Goal: Task Accomplishment & Management: Manage account settings

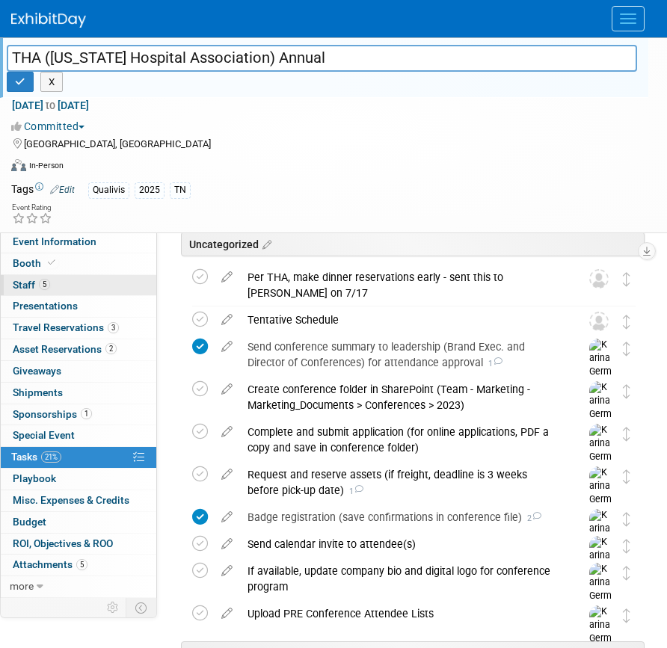
click at [87, 284] on link "5 Staff 5" at bounding box center [78, 285] width 155 height 21
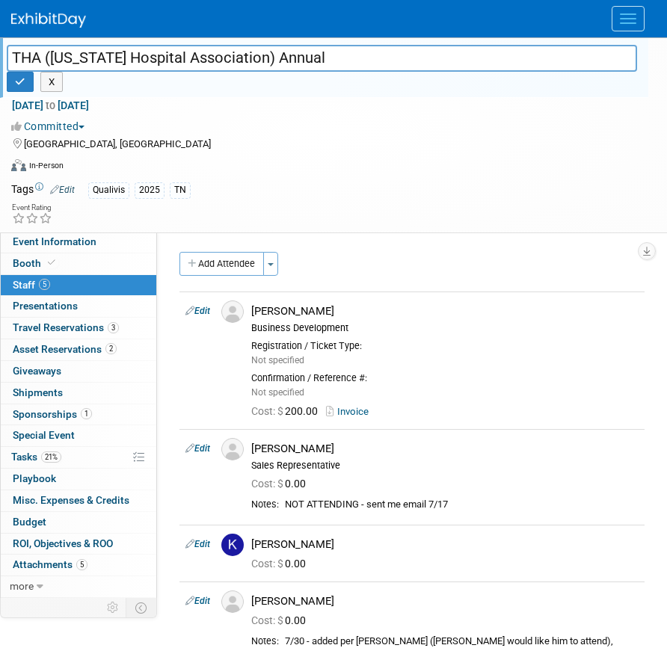
click at [87, 231] on div "THA (Tennessee Hospital Association) Annual THA (Tennessee Hospital Association…" at bounding box center [333, 134] width 667 height 195
click at [87, 238] on span "Event Information" at bounding box center [55, 241] width 84 height 12
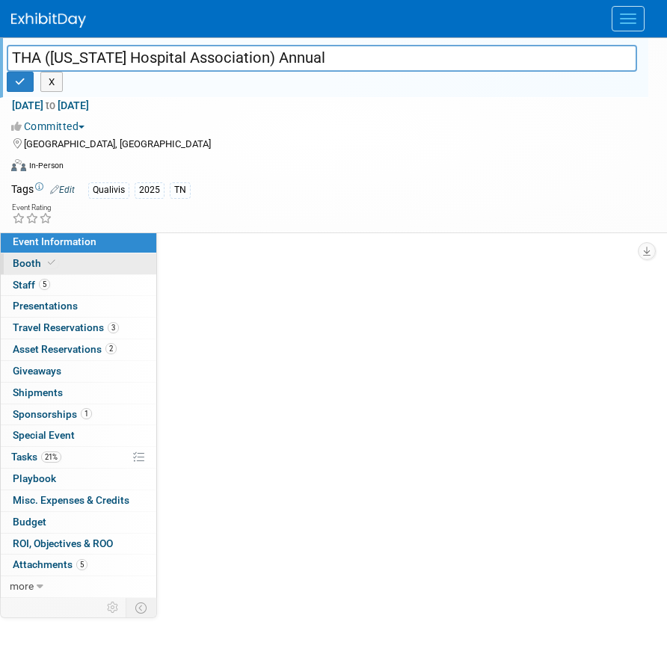
select select "Qualivis"
select select "Client-facing"
select select "Karina"
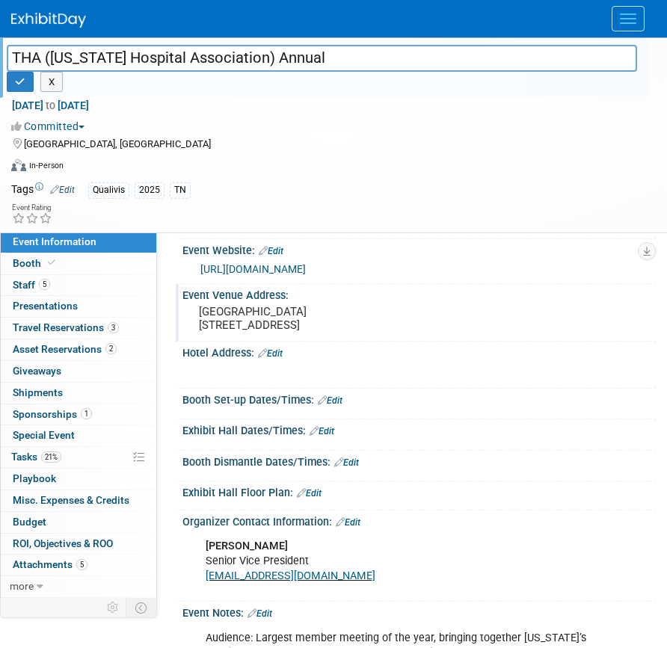
scroll to position [183, 0]
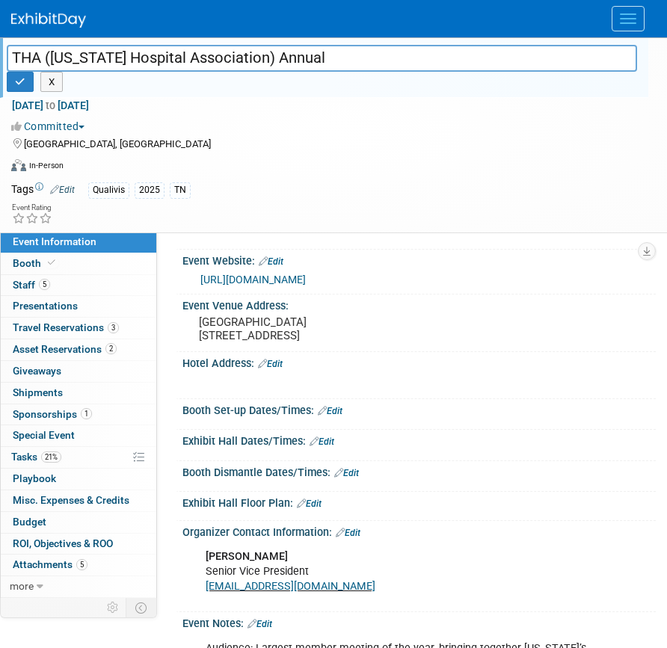
click at [279, 369] on link "Edit" at bounding box center [270, 364] width 25 height 10
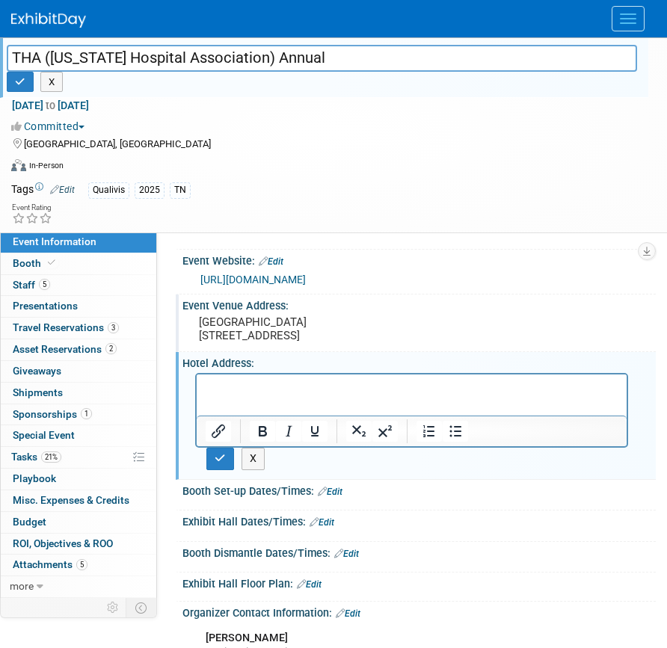
scroll to position [0, 0]
click at [297, 342] on pre "Loews Vanderbilt Hotel Nashville 2100 West End Ave, Nashville, TN 37203" at bounding box center [419, 328] width 440 height 27
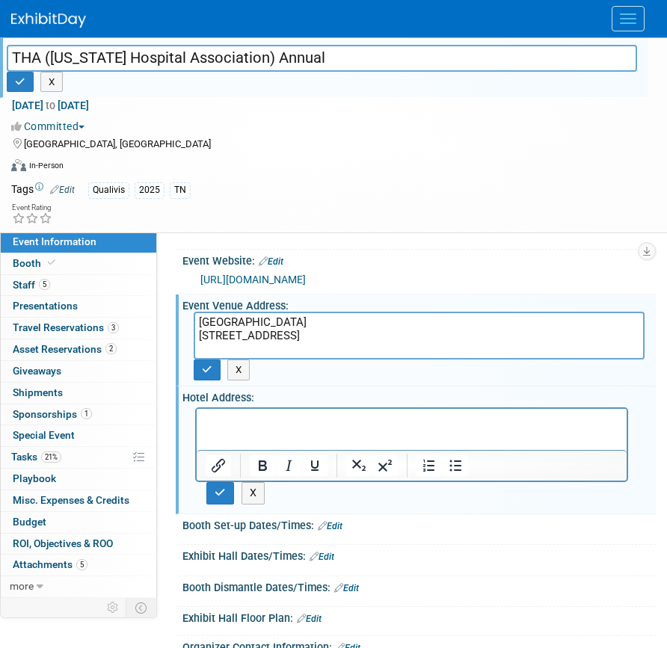
drag, startPoint x: 302, startPoint y: 346, endPoint x: 196, endPoint y: 315, distance: 110.7
click at [196, 315] on textarea "Loews Vanderbilt Hotel Nashville 2100 West End Ave, Nashville, TN 37203" at bounding box center [419, 336] width 451 height 48
click at [267, 428] on p "Rich Text Area. Press ALT-0 for help." at bounding box center [412, 422] width 413 height 15
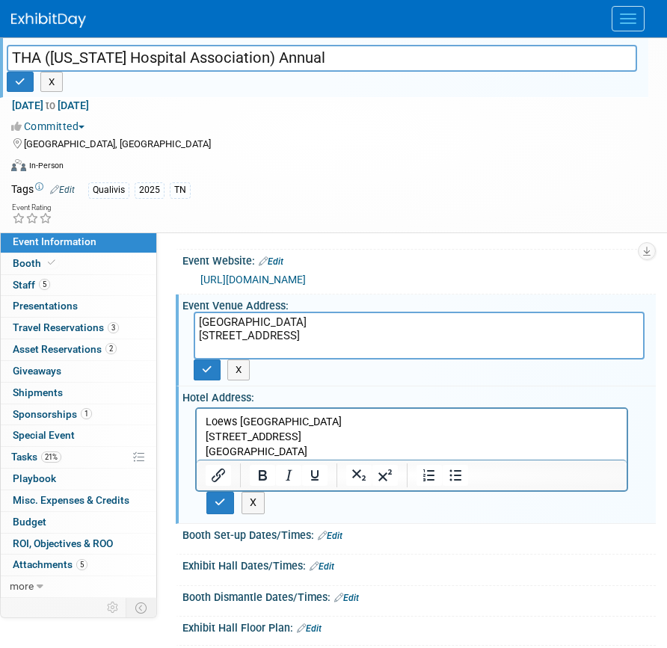
click at [319, 451] on p "Loews Vanderbilt Hotel Nashville 2100 West End Ave, Nashville, TN 37203" at bounding box center [412, 437] width 413 height 45
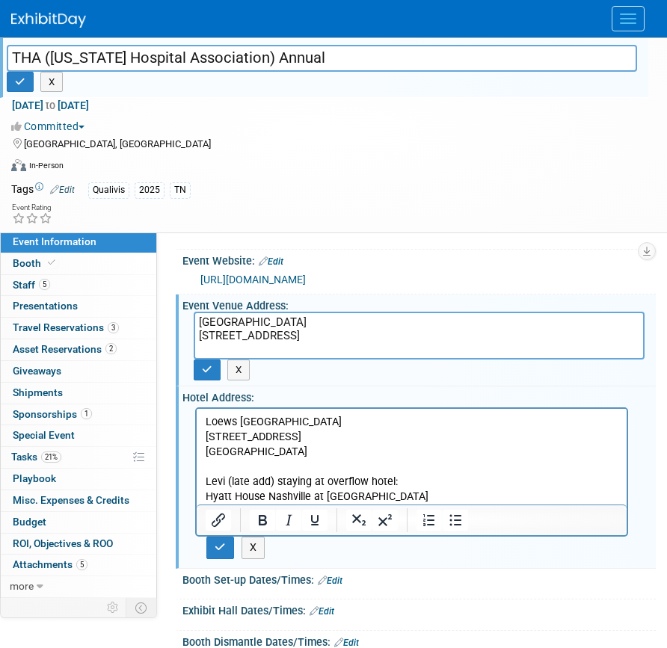
click at [389, 498] on p "Hyatt House Nashville at Vanderbilt" at bounding box center [412, 497] width 413 height 15
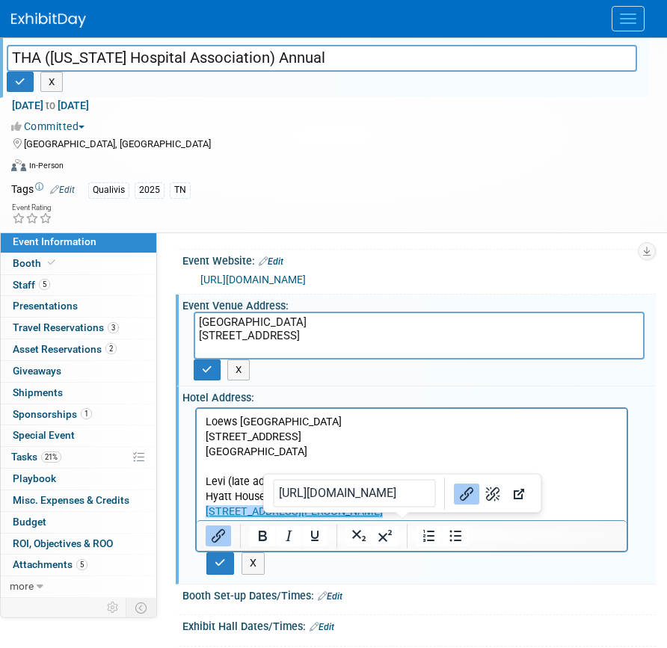
drag, startPoint x: 404, startPoint y: 512, endPoint x: 197, endPoint y: 510, distance: 206.3
click at [197, 510] on html "Loews Vanderbilt Hotel Nashville 2100 West End Ave, Nashville, TN 37203 Levi (l…" at bounding box center [412, 464] width 430 height 111
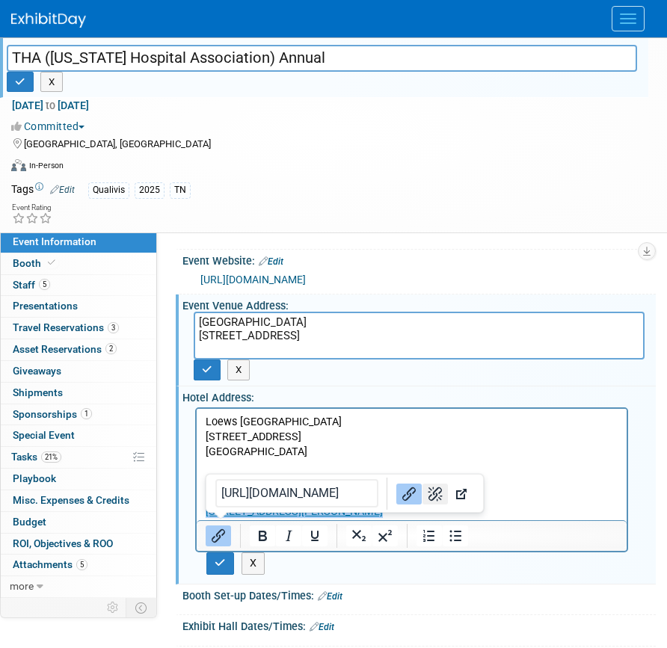
click at [426, 484] on icon "Remove link" at bounding box center [435, 493] width 18 height 18
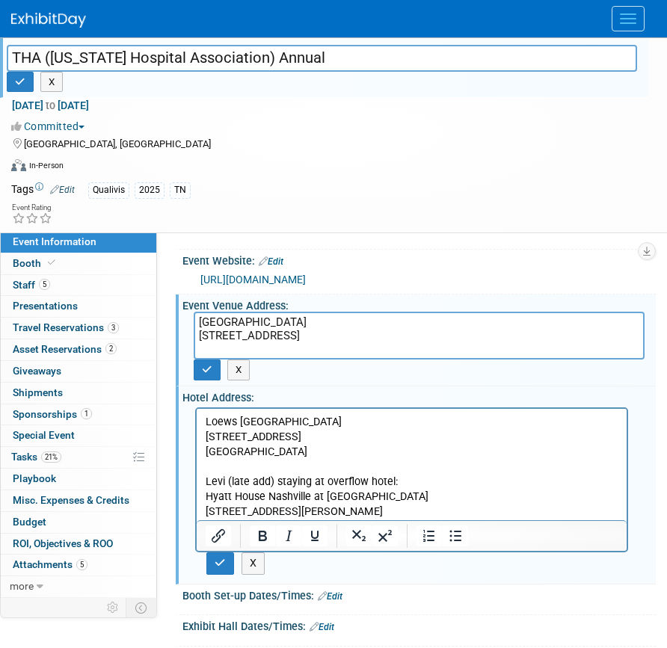
click at [302, 507] on p "2100 Hayes Street, Nashville, TN 37203﻿" at bounding box center [412, 511] width 413 height 15
click at [301, 507] on p "2100 Hayes Street, Nashville, TN 37203﻿" at bounding box center [412, 511] width 413 height 15
click at [297, 510] on p "2100 Hayes Street, Nashville, TN 37203﻿" at bounding box center [412, 511] width 413 height 15
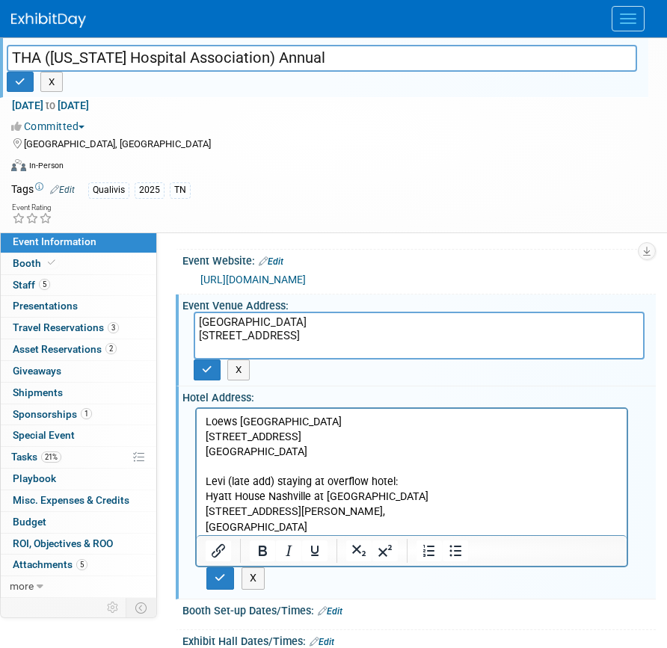
scroll to position [196, 0]
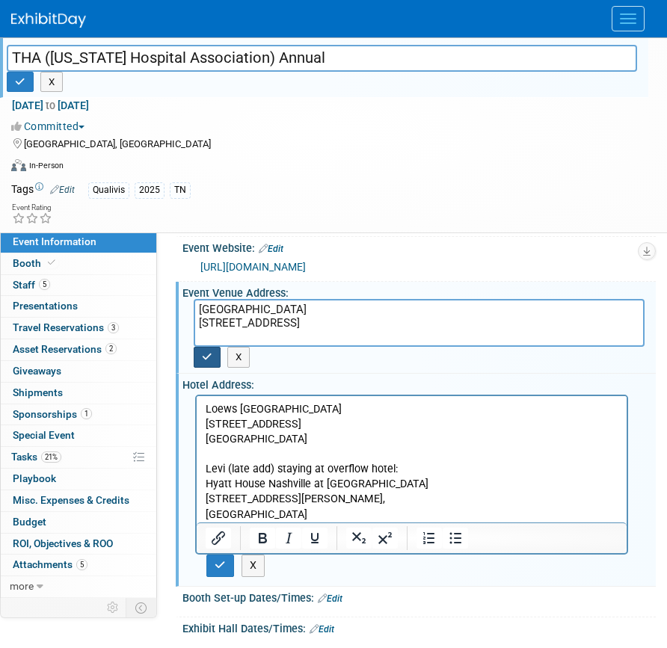
click at [202, 358] on icon "button" at bounding box center [207, 357] width 10 height 10
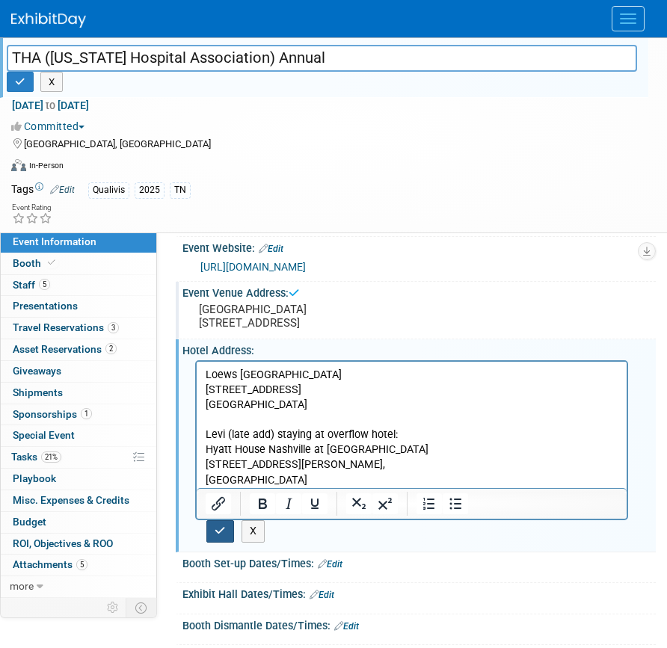
click at [217, 538] on button "button" at bounding box center [220, 531] width 28 height 22
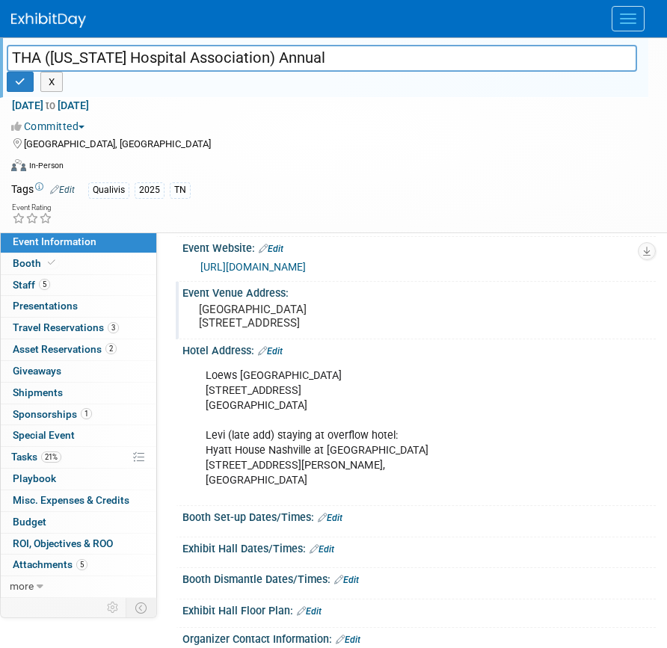
click at [275, 357] on link "Edit" at bounding box center [270, 351] width 25 height 10
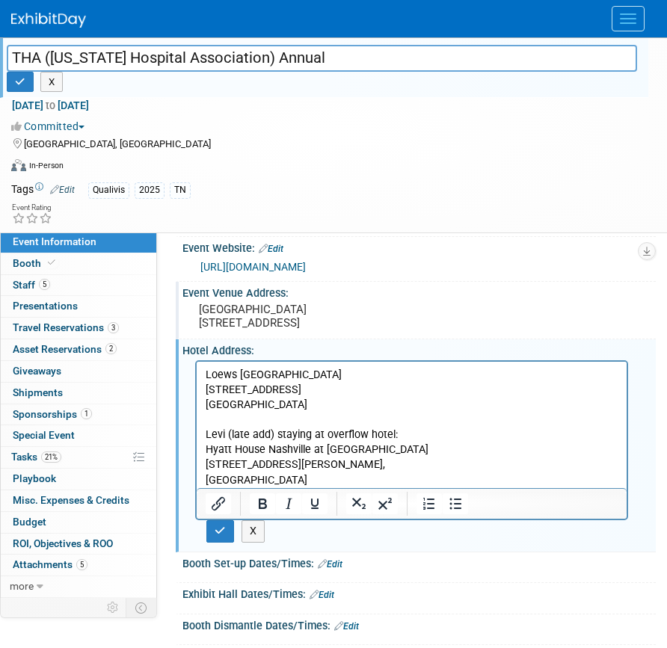
scroll to position [0, 0]
drag, startPoint x: 398, startPoint y: 434, endPoint x: 200, endPoint y: 435, distance: 198.1
click at [200, 435] on html "Loews Vanderbilt Hotel Nashville 2100 West End Ave, Nashville, TN 37203 Levi (l…" at bounding box center [412, 425] width 430 height 126
click at [265, 513] on icon "Bold" at bounding box center [262, 504] width 18 height 18
click at [214, 542] on button "button" at bounding box center [220, 531] width 28 height 22
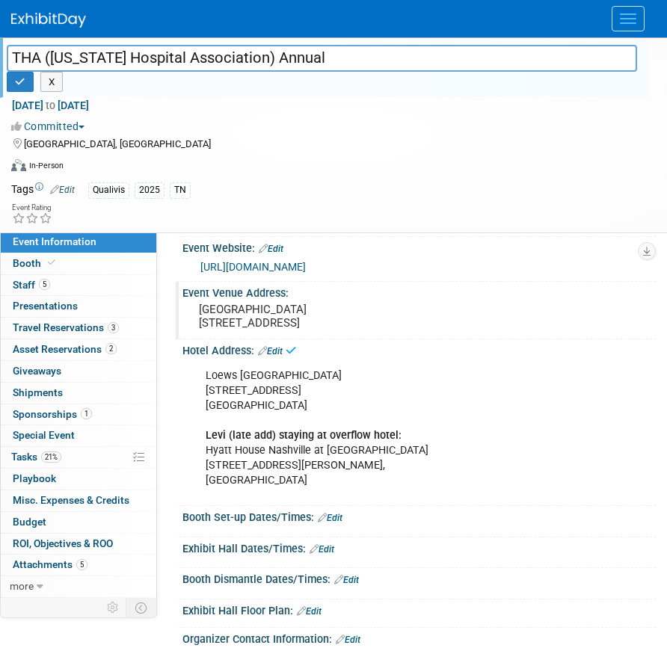
click at [309, 462] on div "Loews Vanderbilt Hotel Nashville 2100 West End Ave, Nashville, TN 37203 Levi (l…" at bounding box center [411, 428] width 433 height 135
click at [277, 357] on link "Edit" at bounding box center [270, 351] width 25 height 10
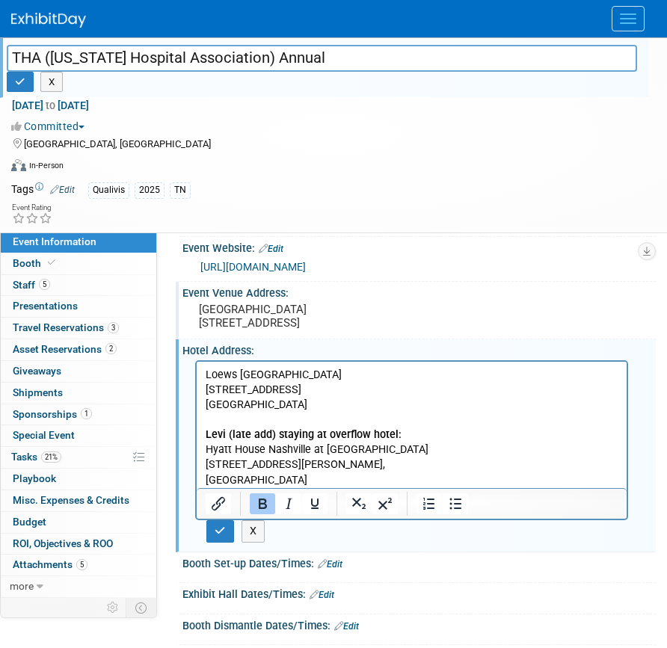
drag, startPoint x: 307, startPoint y: 481, endPoint x: 198, endPoint y: 434, distance: 118.8
click at [198, 434] on html "Loews Vanderbilt Hotel Nashville 2100 West End Ave, Nashville, TN 37203 Levi (l…" at bounding box center [412, 425] width 430 height 126
copy p "Levi (late add) staying at overflow hotel: Hyatt House Nashville at Vanderbilt …"
click at [217, 536] on icon "button" at bounding box center [219, 530] width 11 height 10
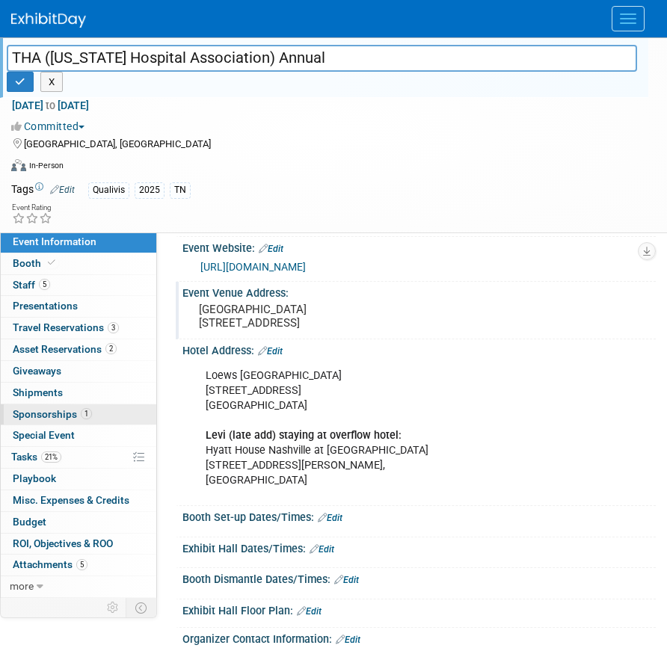
click at [74, 414] on span "Sponsorships 1" at bounding box center [52, 414] width 79 height 12
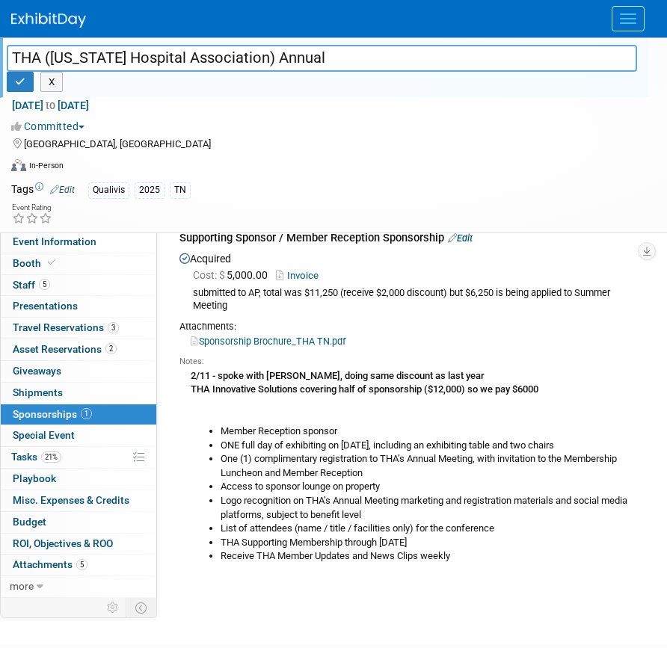
scroll to position [108, 0]
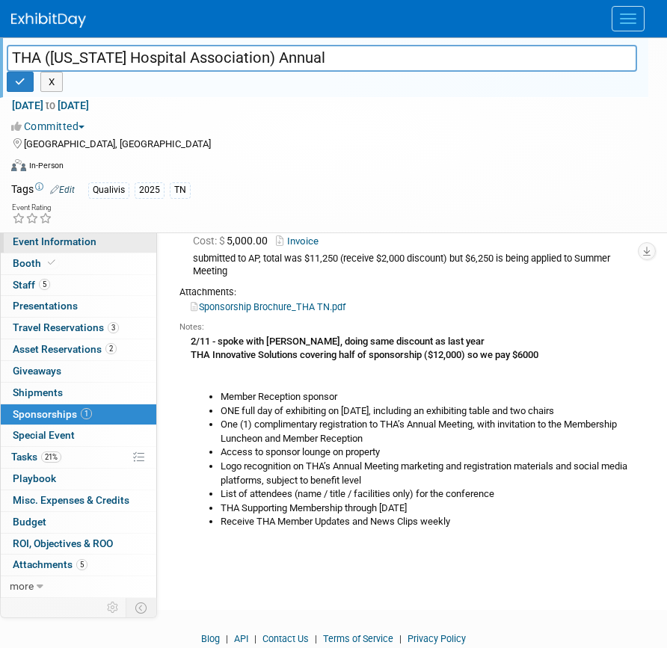
click at [95, 244] on link "Event Information" at bounding box center [78, 242] width 155 height 21
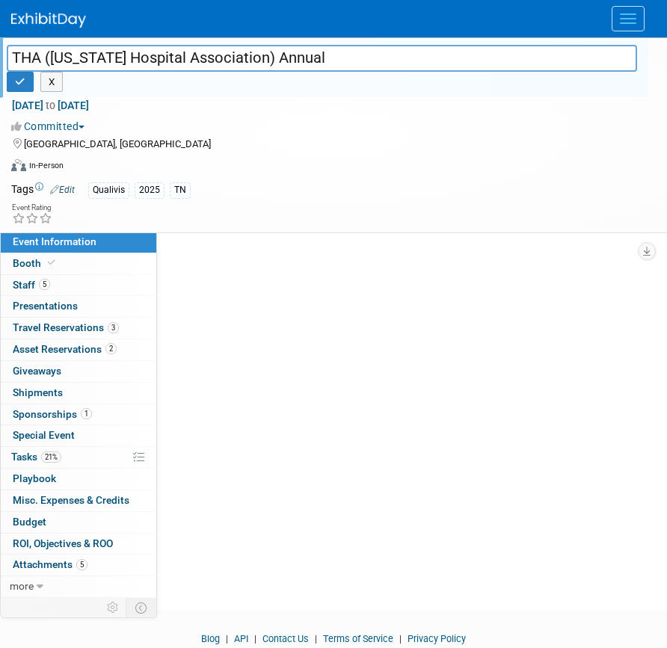
scroll to position [0, 0]
select select "Qualivis"
select select "Client-facing"
select select "Karina"
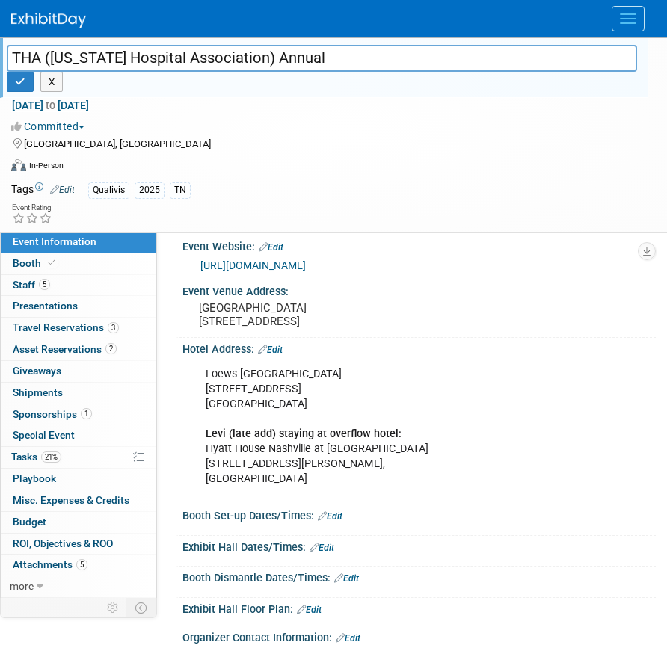
scroll to position [199, 0]
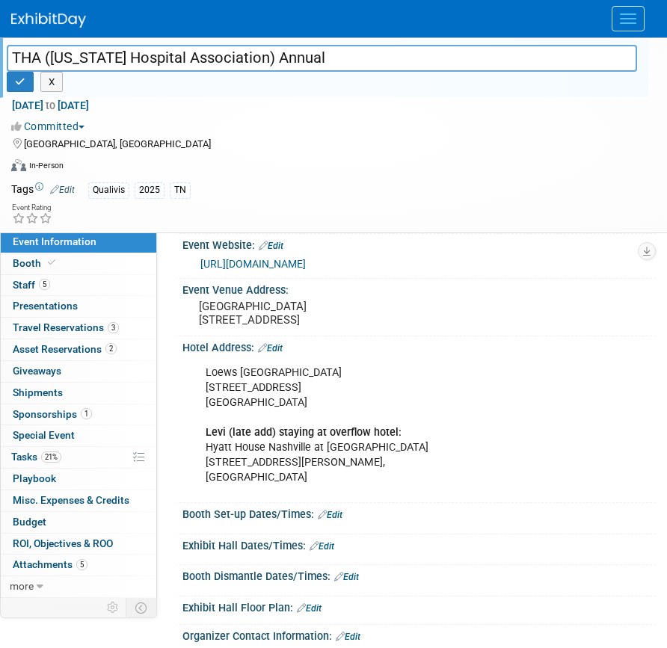
click at [303, 419] on div "Loews Vanderbilt Hotel Nashville 2100 West End Ave, Nashville, TN 37203 Levi (l…" at bounding box center [411, 425] width 433 height 135
drag, startPoint x: 302, startPoint y: 418, endPoint x: 188, endPoint y: 388, distance: 118.2
click at [188, 388] on div "Loews Vanderbilt Hotel Nashville 2100 West End Ave, Nashville, TN 37203 Levi (l…" at bounding box center [418, 426] width 473 height 145
copy div "Loews Vanderbilt Hotel Nashville 2100 West End Ave, Nashville, TN 37203"
click at [62, 454] on link "21% Tasks 21%" at bounding box center [78, 457] width 155 height 21
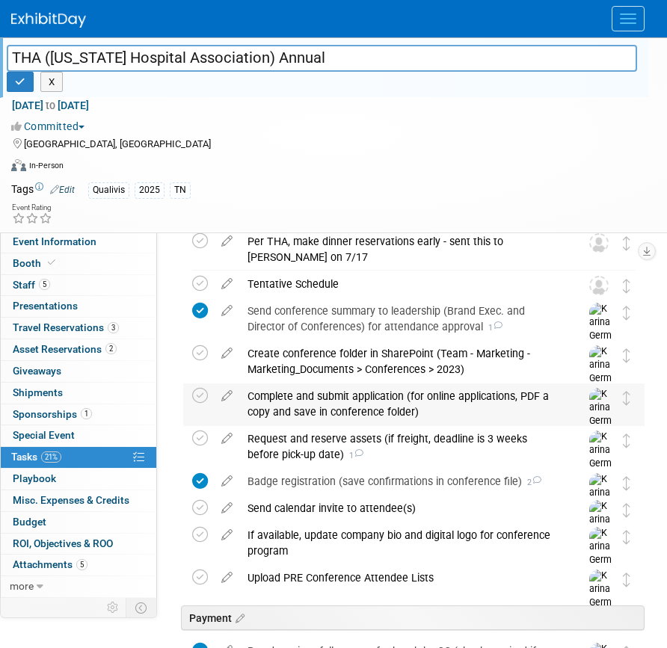
scroll to position [132, 0]
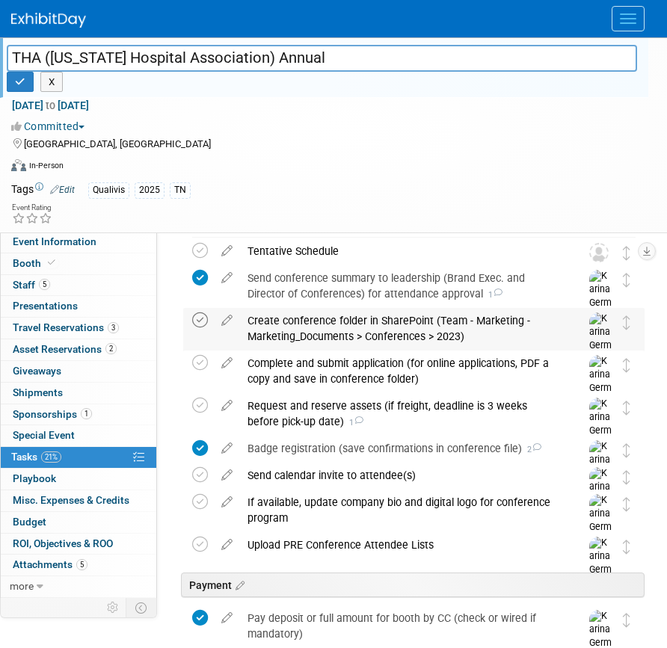
click at [202, 321] on icon at bounding box center [200, 320] width 16 height 16
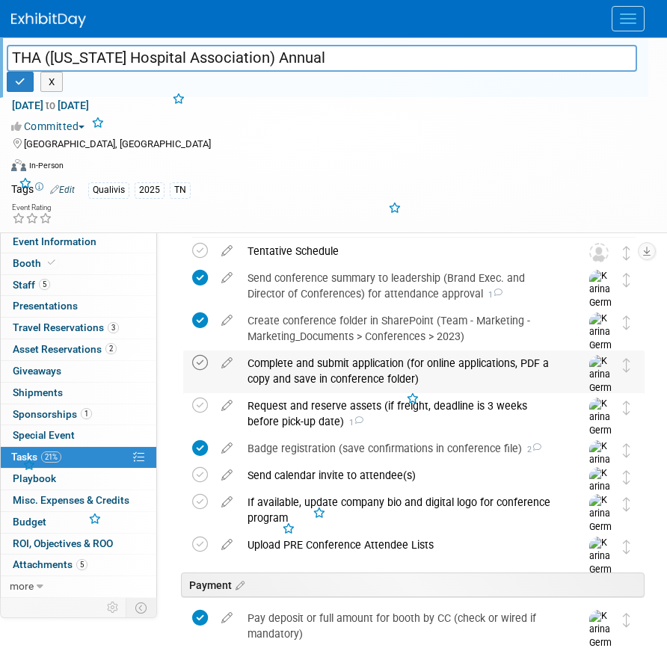
click at [203, 358] on icon at bounding box center [200, 363] width 16 height 16
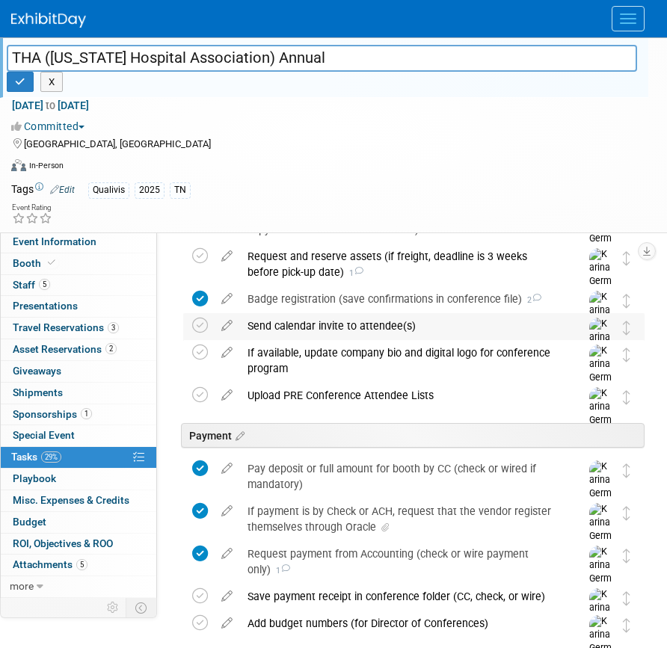
scroll to position [299, 0]
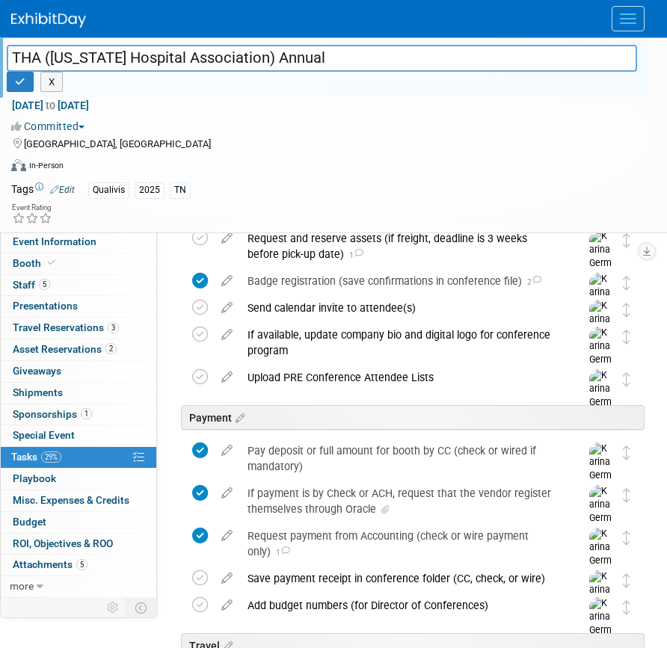
click at [285, 59] on input "THA ([US_STATE] Hospital Association) Annual" at bounding box center [322, 58] width 630 height 26
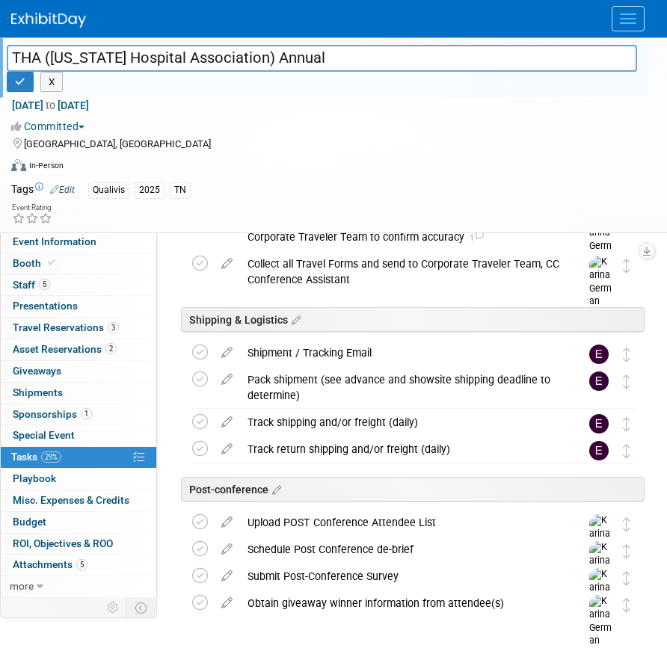
scroll to position [883, 0]
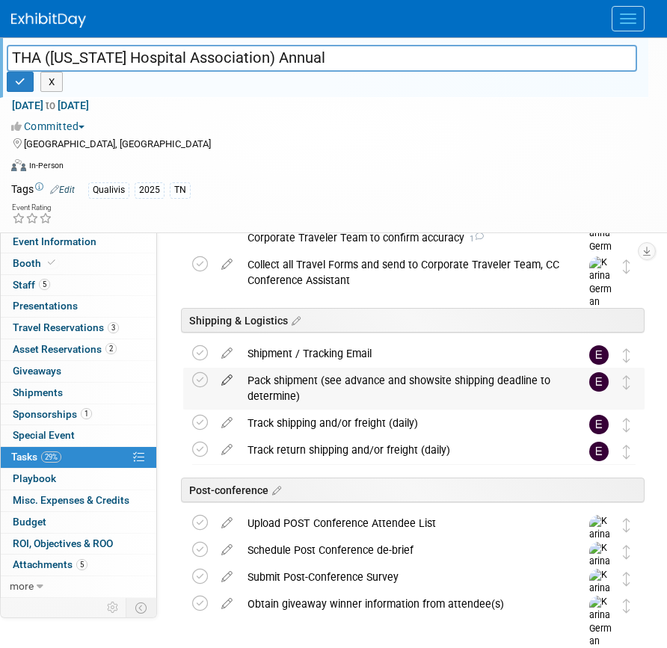
click at [226, 373] on icon at bounding box center [227, 377] width 26 height 19
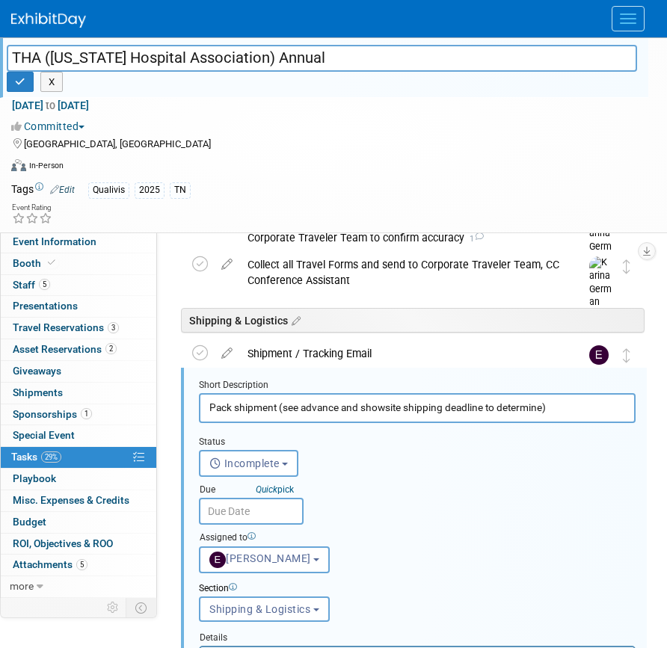
scroll to position [930, 0]
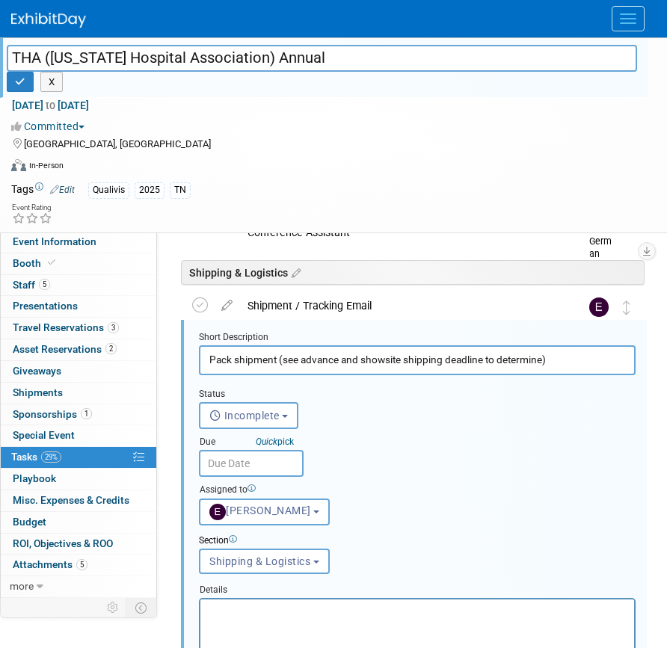
click at [270, 475] on input "text" at bounding box center [251, 463] width 105 height 27
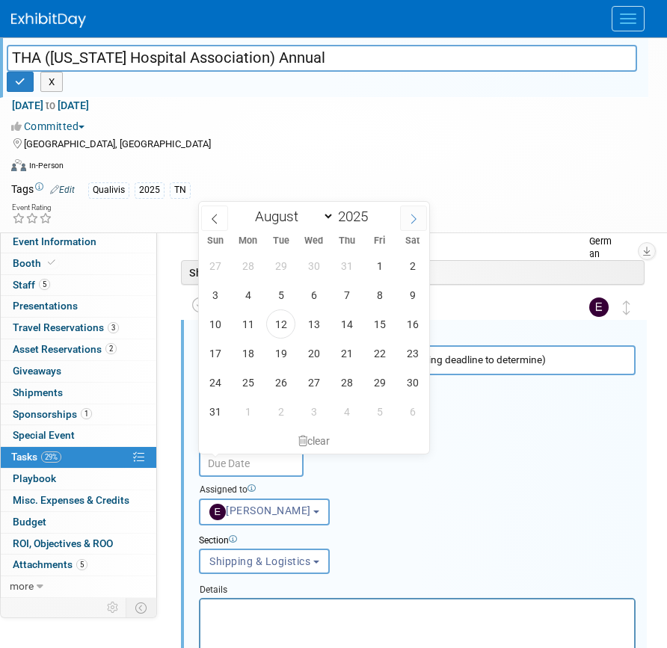
click at [410, 223] on icon at bounding box center [413, 219] width 10 height 10
select select "8"
click at [380, 294] on span "12" at bounding box center [379, 294] width 29 height 29
type input "[DATE]"
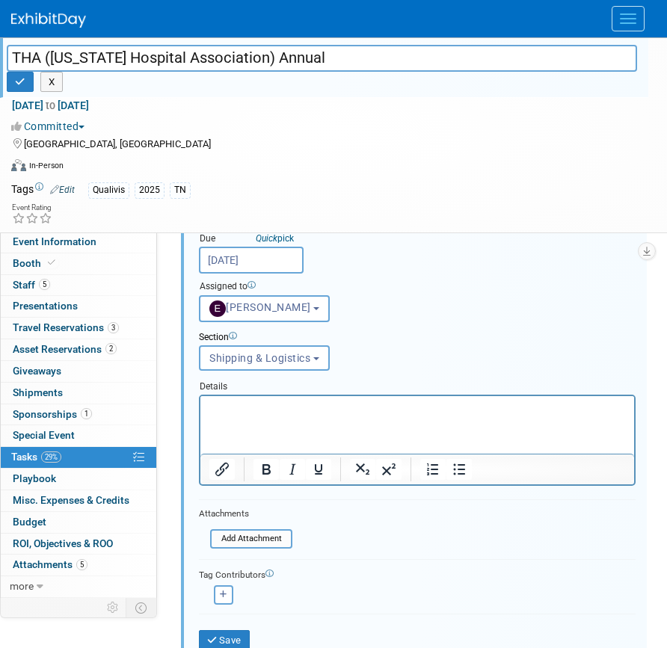
scroll to position [1139, 0]
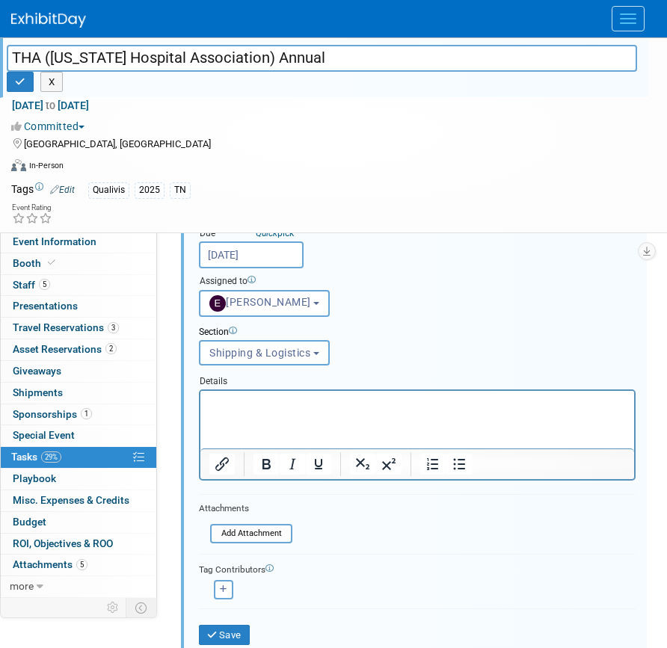
click at [278, 411] on html at bounding box center [416, 401] width 433 height 20
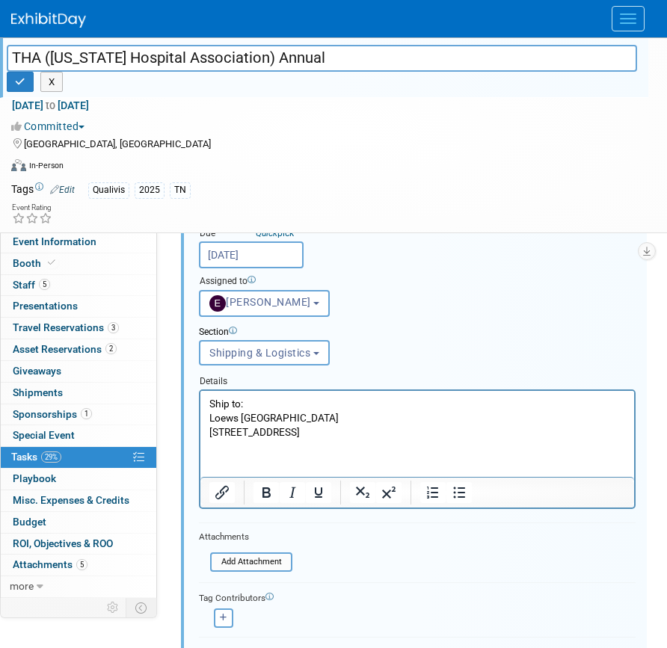
click at [368, 419] on p "Loews Vanderbilt Hotel Nashville" at bounding box center [417, 418] width 416 height 14
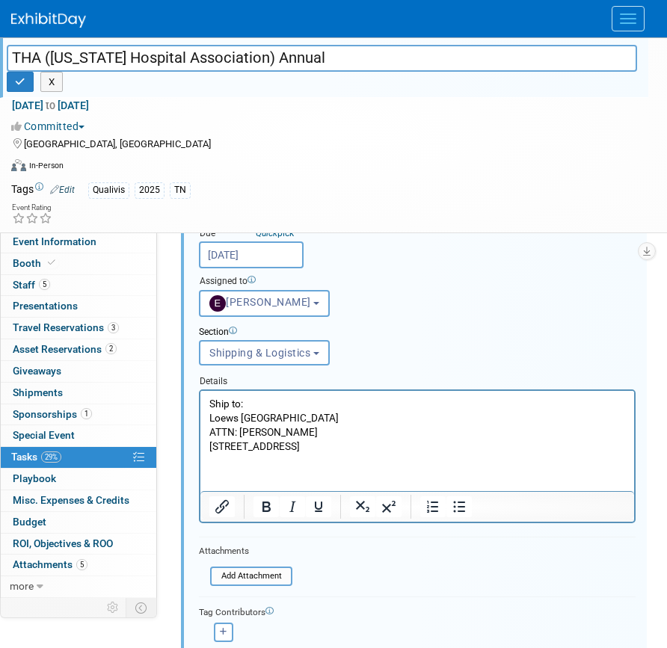
click at [301, 448] on p "2100 West End Ave, Nashville, TN 37203" at bounding box center [417, 446] width 416 height 14
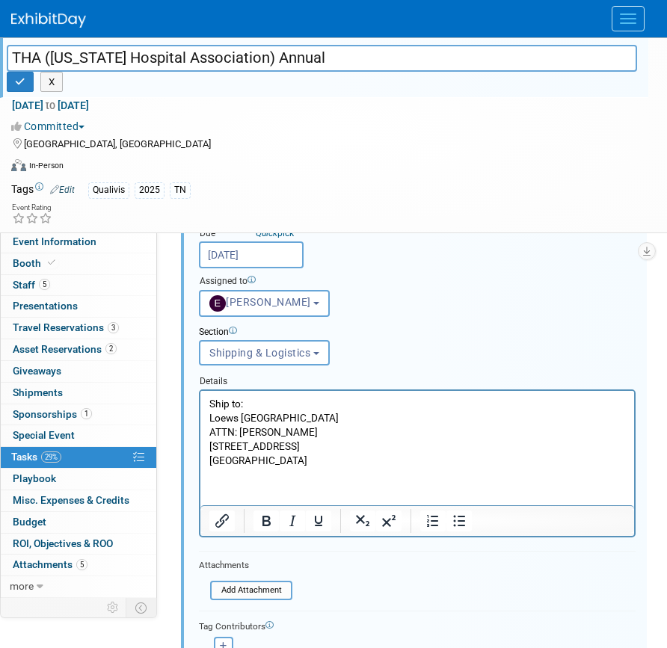
click at [338, 463] on p "Nashville, TN 37203" at bounding box center [417, 461] width 416 height 14
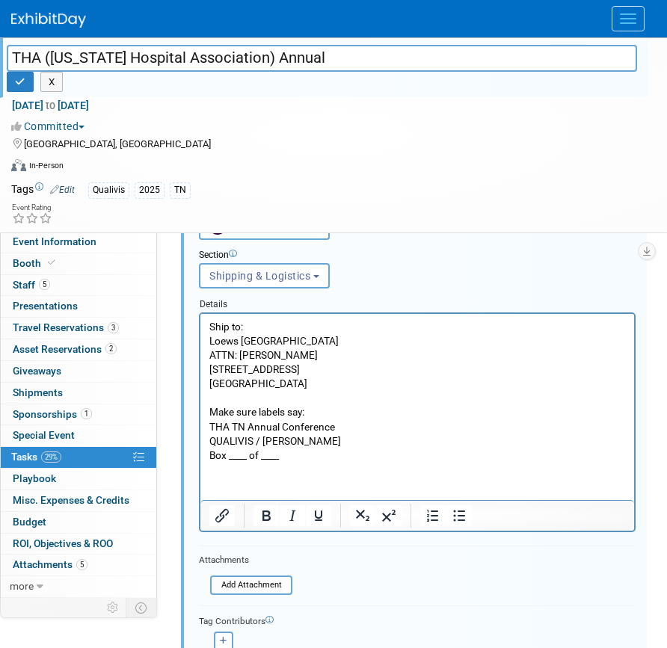
scroll to position [1280, 0]
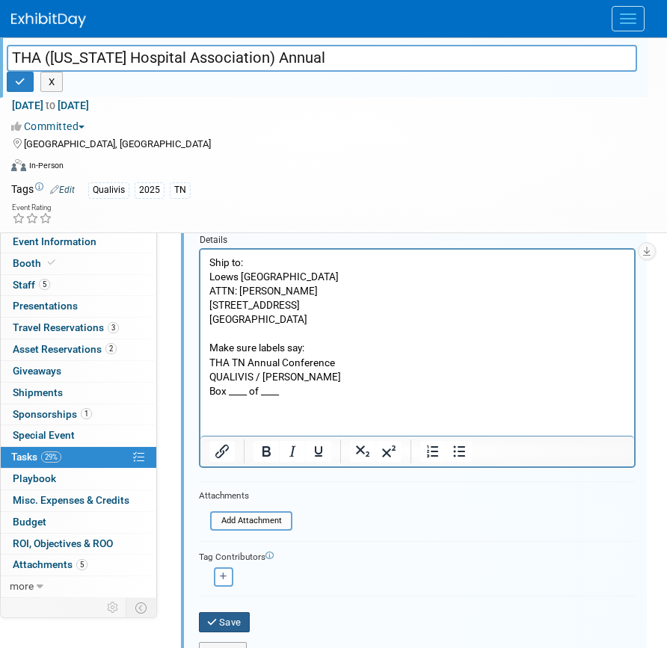
click at [235, 616] on button "Save" at bounding box center [224, 622] width 51 height 21
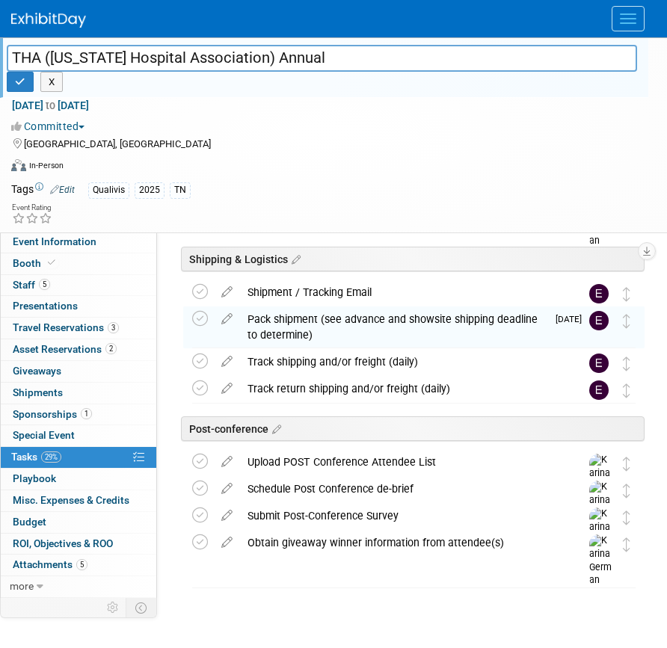
scroll to position [944, 0]
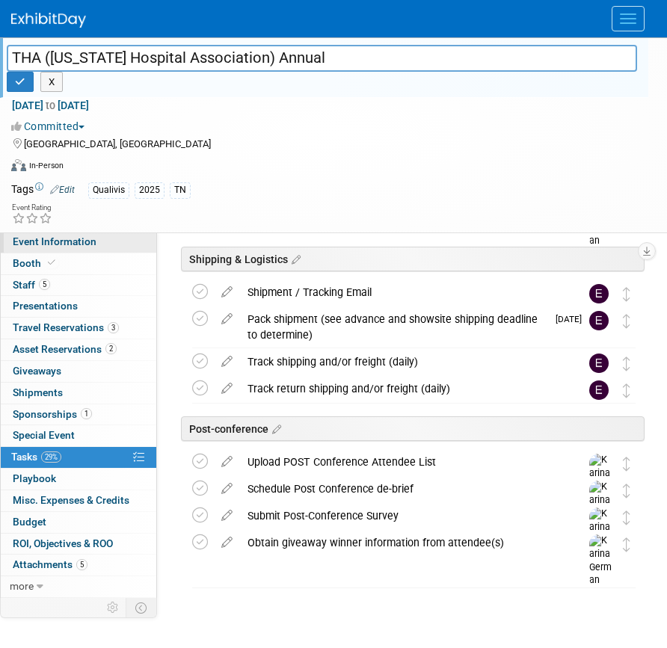
click at [68, 242] on span "Event Information" at bounding box center [55, 241] width 84 height 12
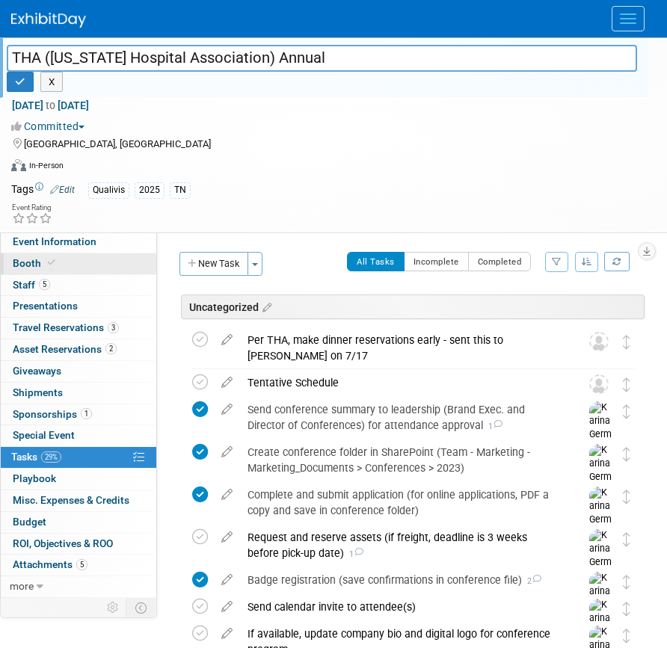
select select "Qualivis"
select select "Client-facing"
select select "Karina"
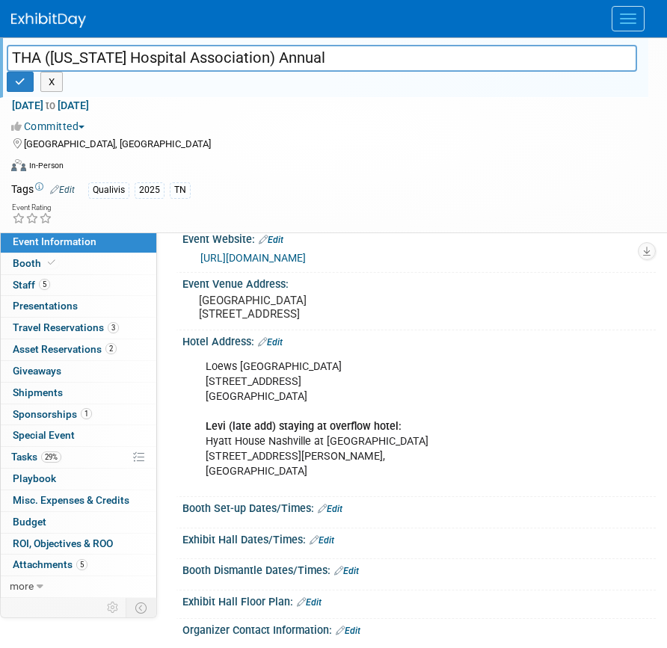
scroll to position [209, 0]
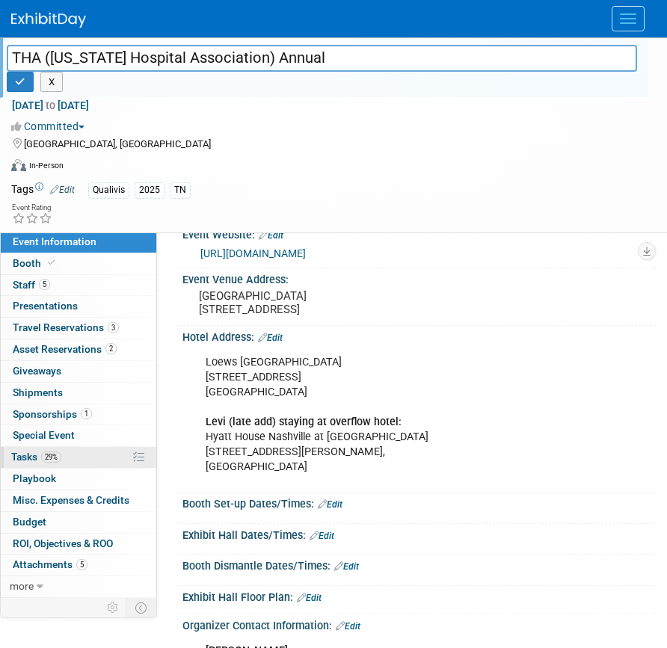
click at [54, 456] on span "29%" at bounding box center [51, 456] width 20 height 11
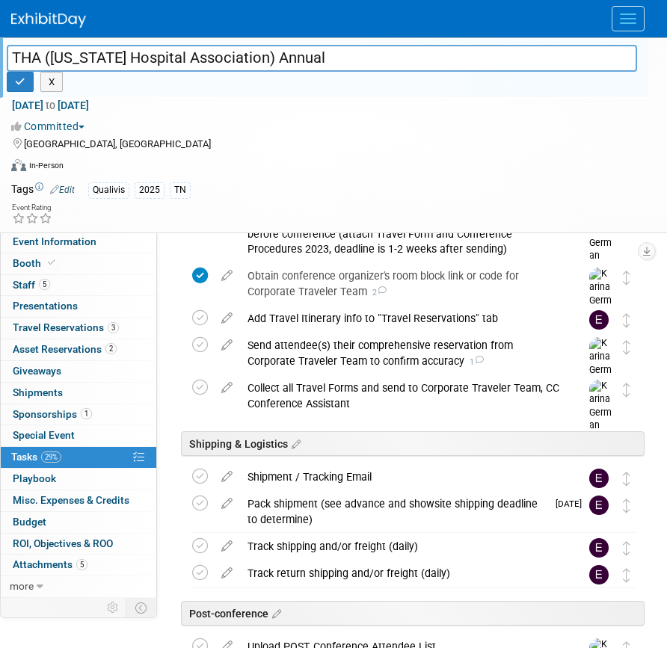
scroll to position [787, 0]
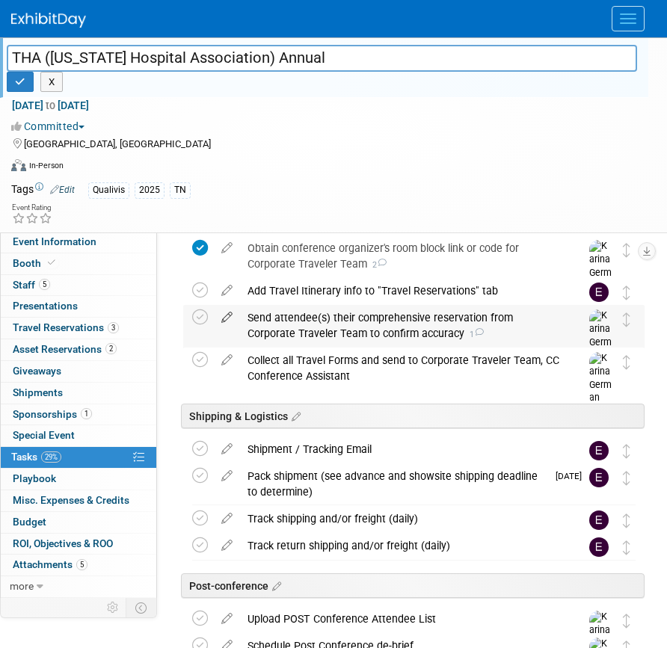
click at [229, 319] on icon at bounding box center [227, 314] width 26 height 19
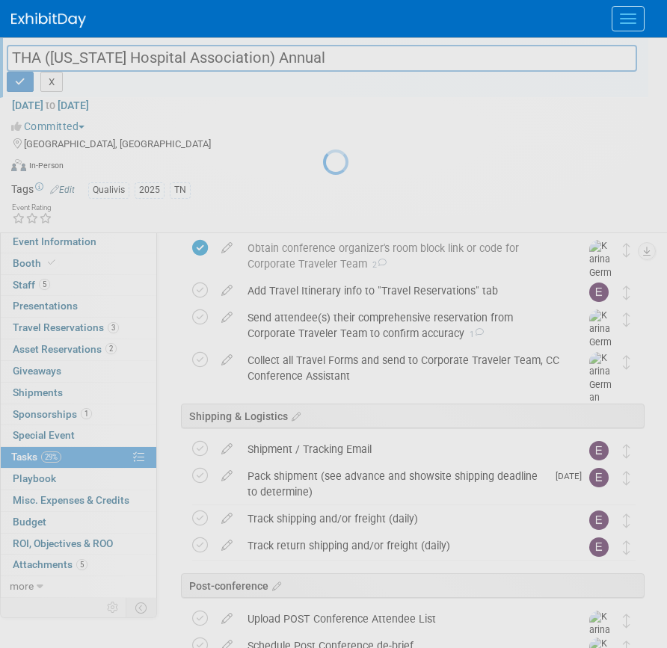
select select "7"
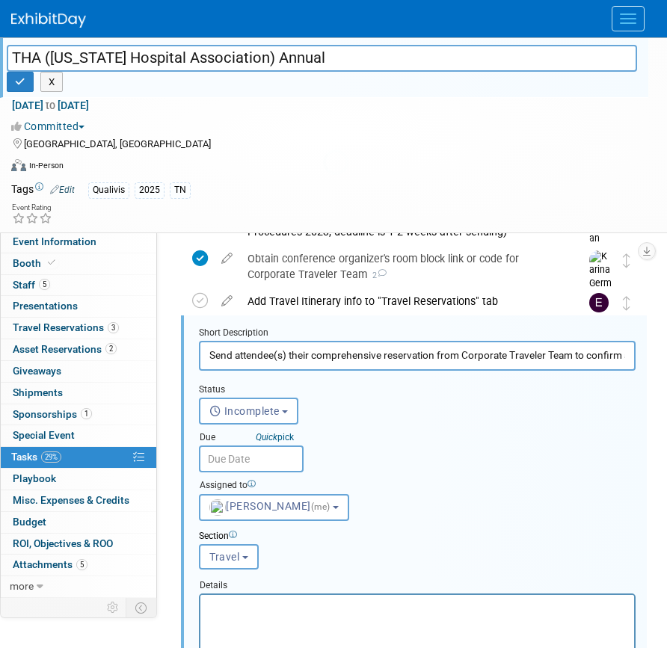
scroll to position [772, 0]
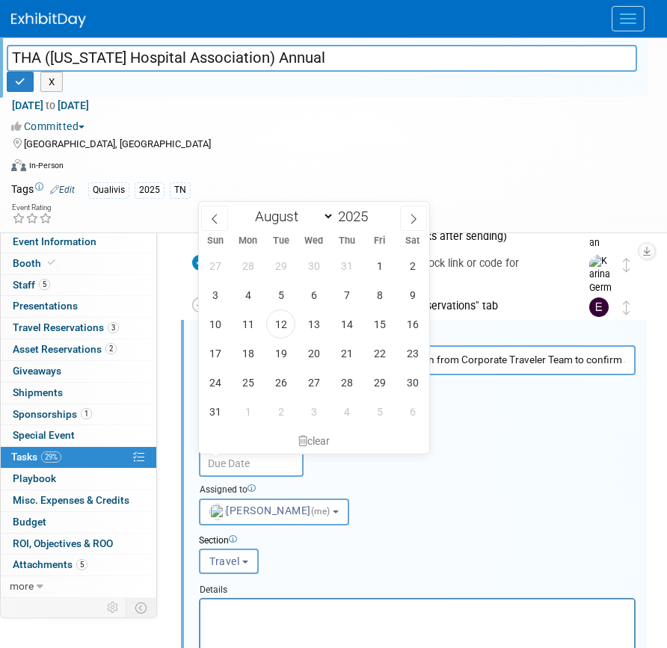
click at [271, 454] on input "text" at bounding box center [251, 463] width 105 height 27
click at [283, 359] on span "19" at bounding box center [280, 353] width 29 height 29
type input "Aug 19, 2025"
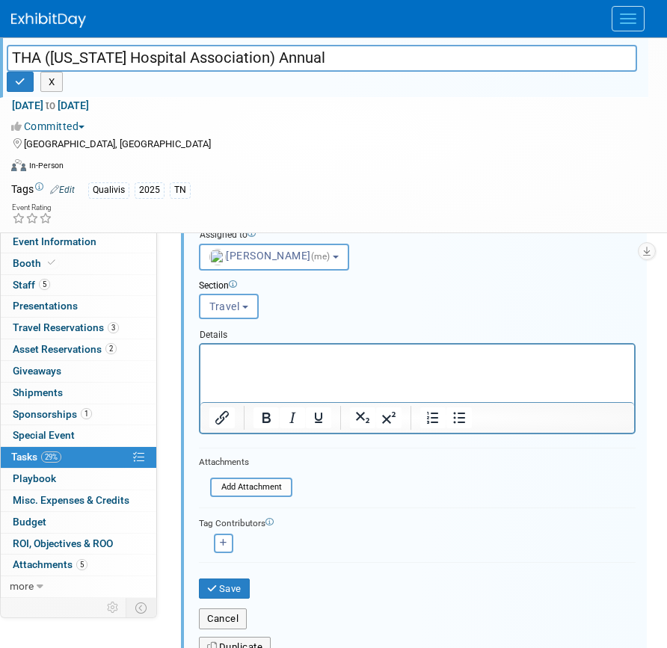
scroll to position [1043, 0]
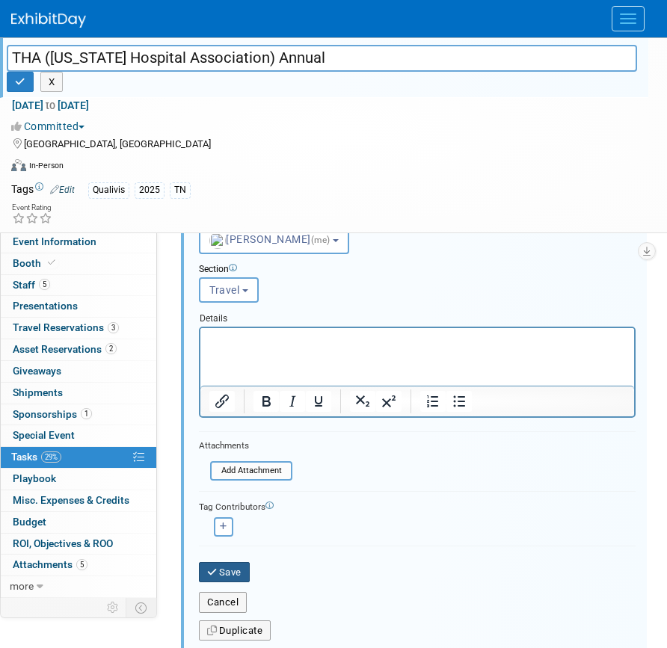
click at [226, 567] on button "Save" at bounding box center [224, 572] width 51 height 21
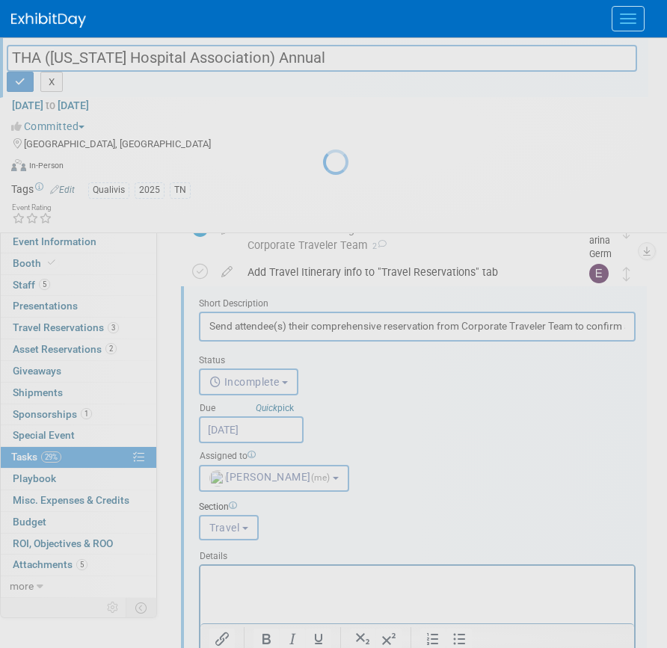
scroll to position [783, 0]
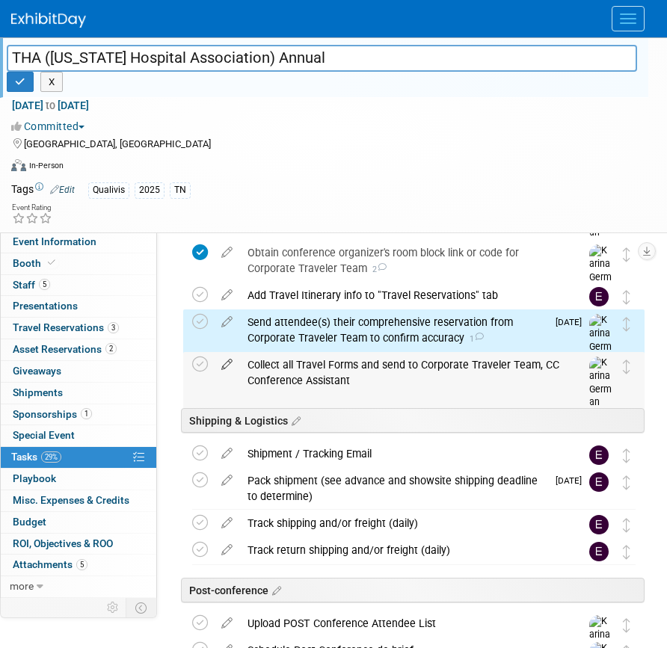
click at [226, 367] on icon at bounding box center [227, 361] width 26 height 19
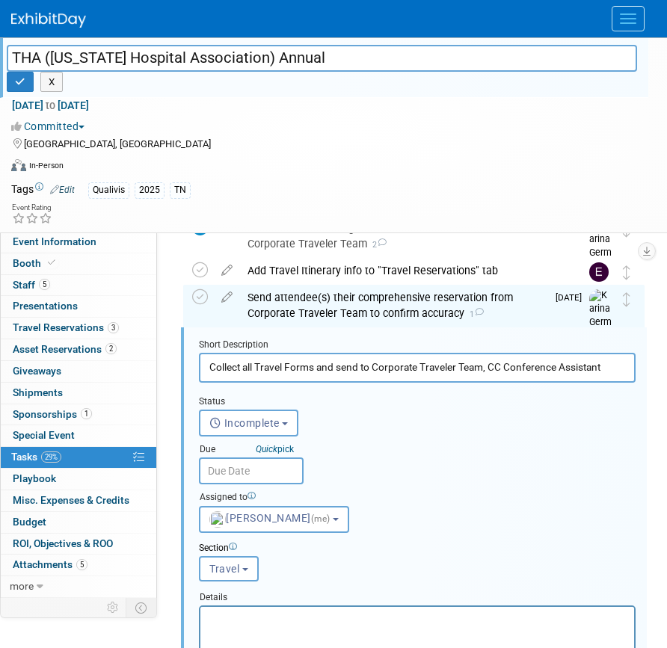
scroll to position [815, 0]
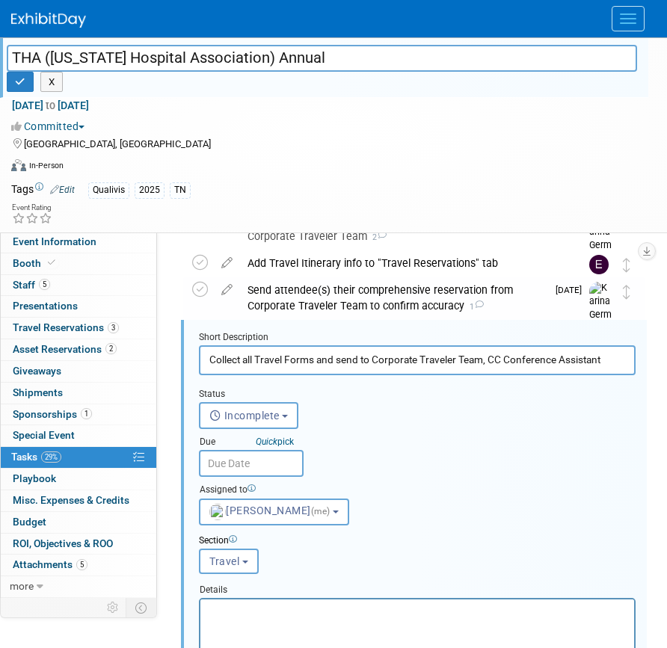
click at [247, 471] on input "text" at bounding box center [251, 463] width 105 height 27
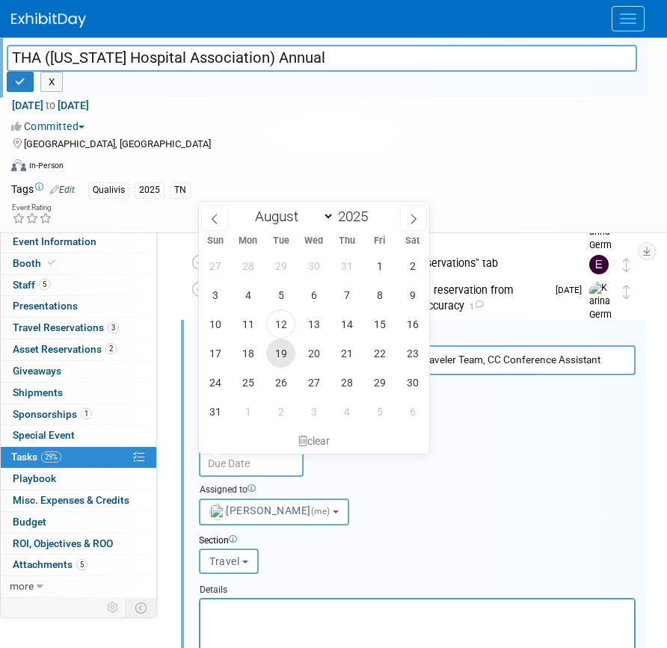
click at [283, 349] on span "19" at bounding box center [280, 353] width 29 height 29
type input "Aug 19, 2025"
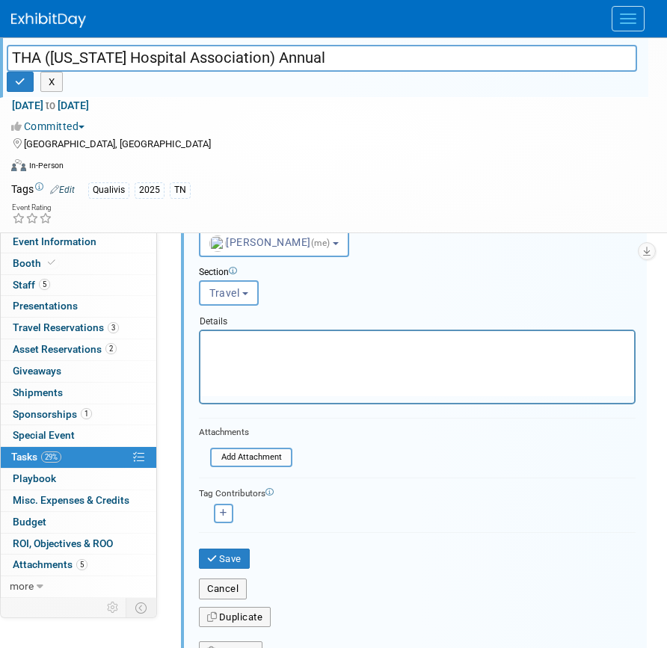
scroll to position [1139, 0]
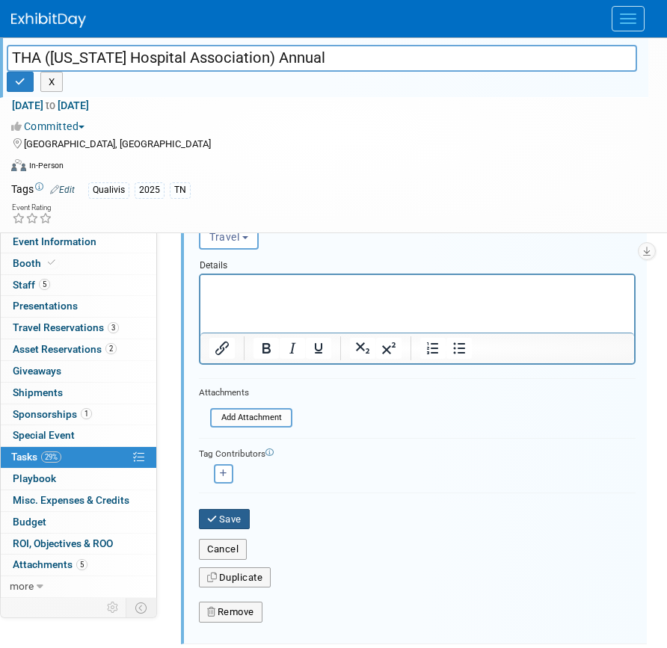
click at [226, 519] on button "Save" at bounding box center [224, 519] width 51 height 21
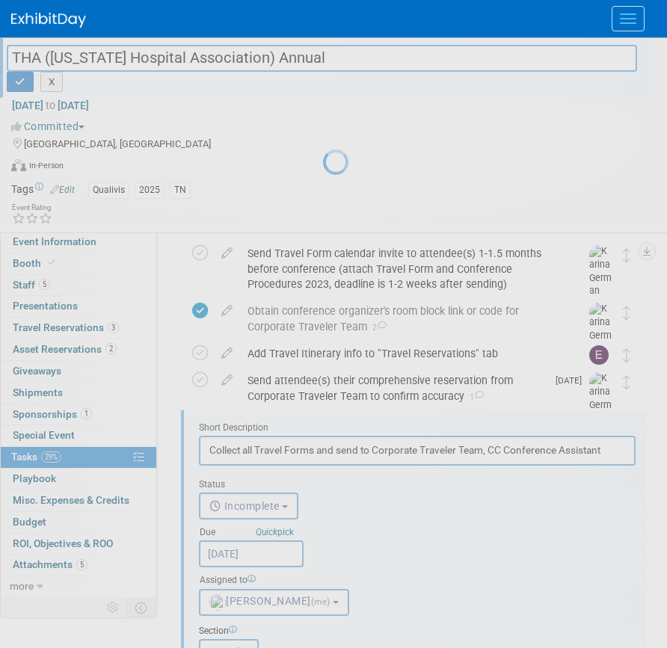
scroll to position [694, 0]
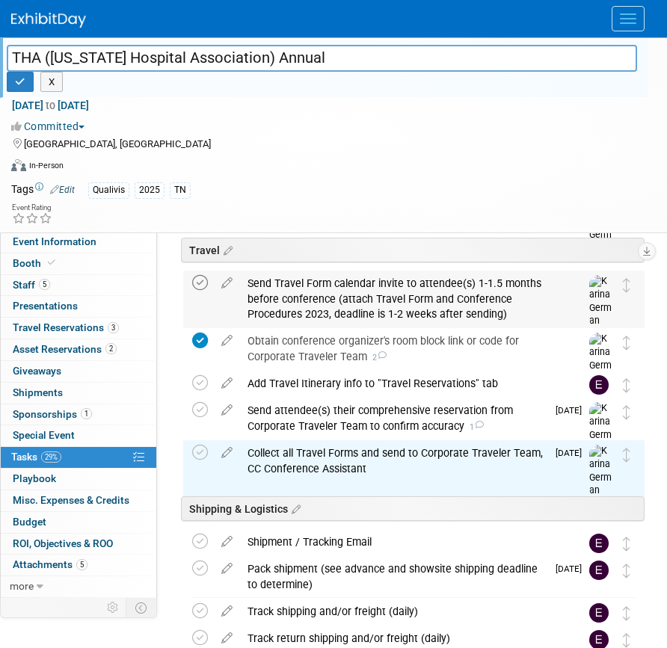
click at [198, 286] on icon at bounding box center [200, 283] width 16 height 16
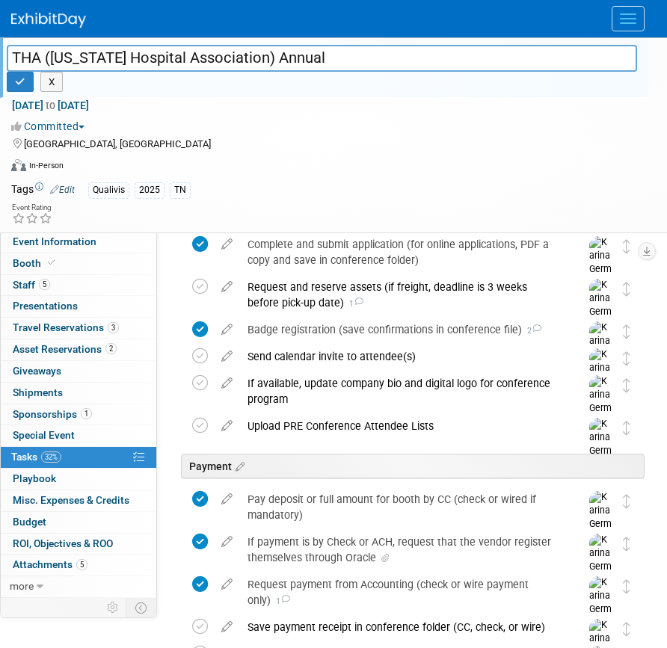
scroll to position [253, 0]
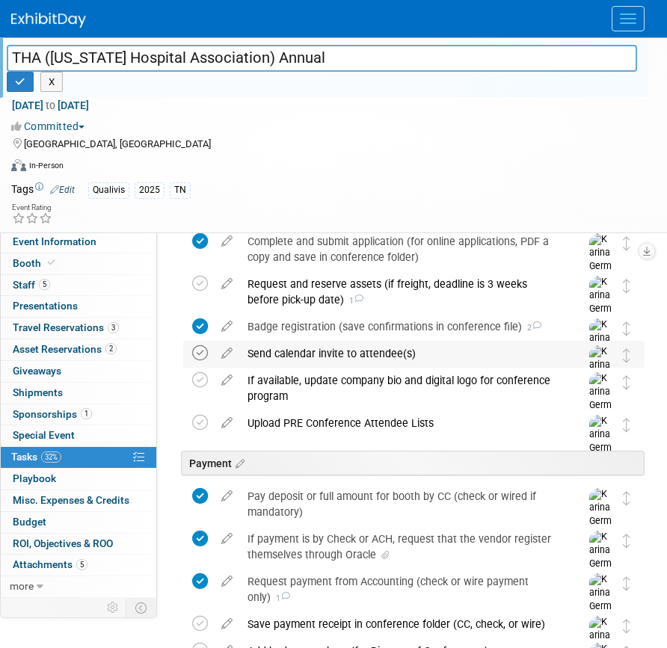
click at [203, 355] on icon at bounding box center [200, 353] width 16 height 16
click at [226, 424] on icon at bounding box center [227, 419] width 26 height 19
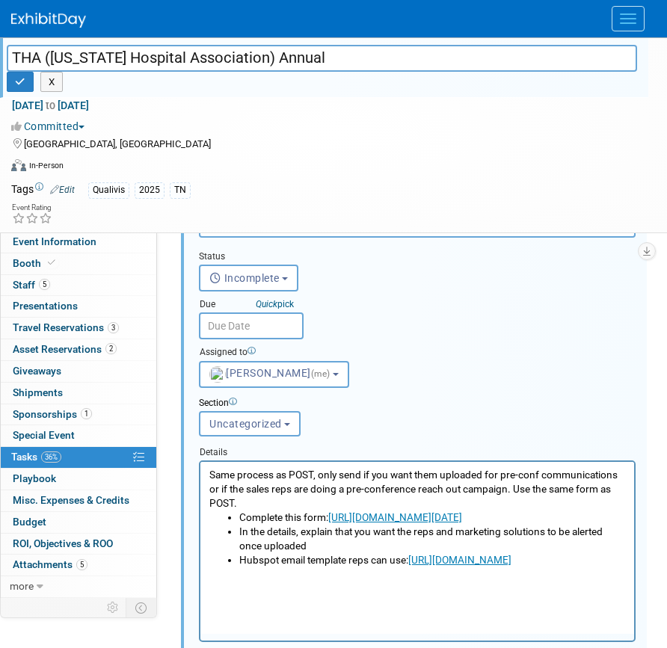
scroll to position [501, 0]
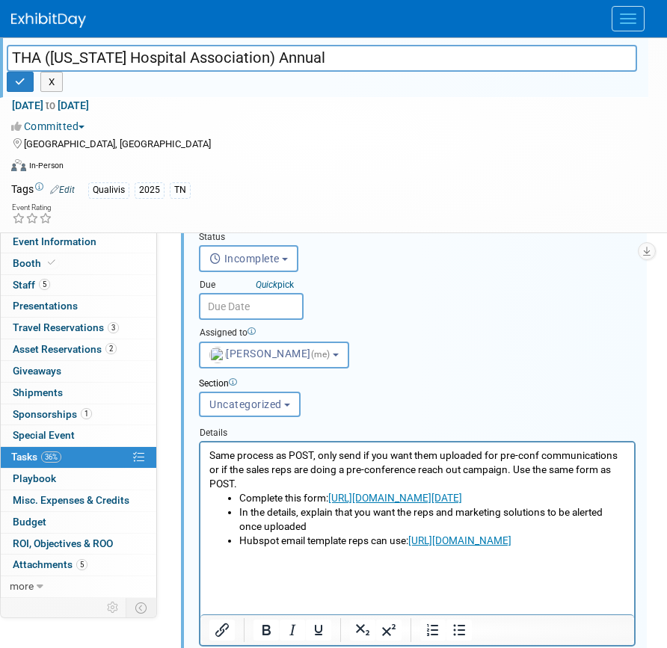
click at [266, 308] on input "text" at bounding box center [251, 306] width 105 height 27
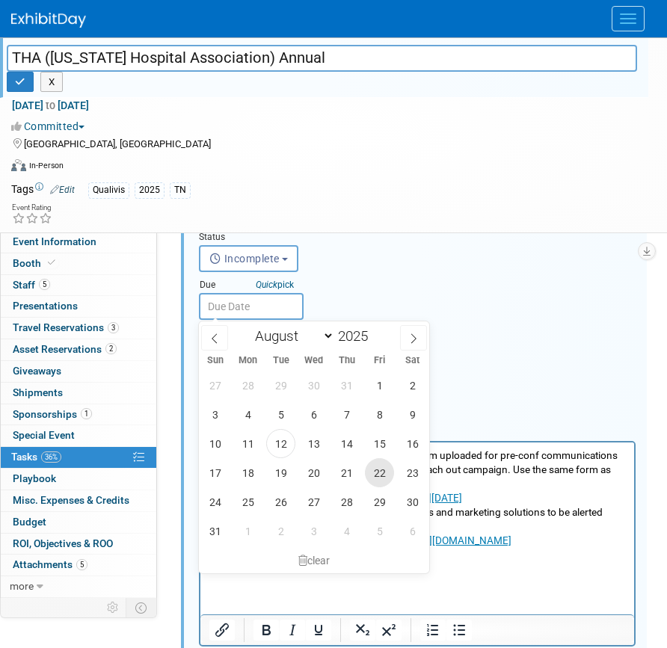
click at [371, 472] on span "22" at bounding box center [379, 472] width 29 height 29
type input "Aug 22, 2025"
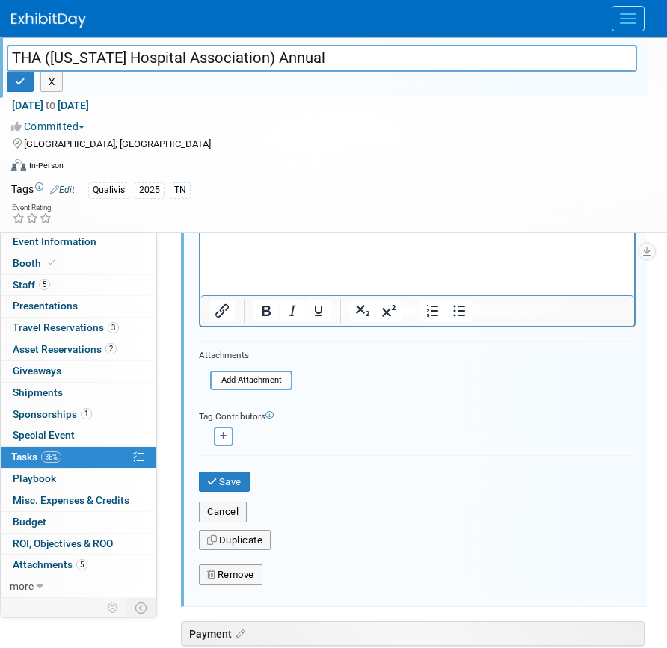
scroll to position [836, 0]
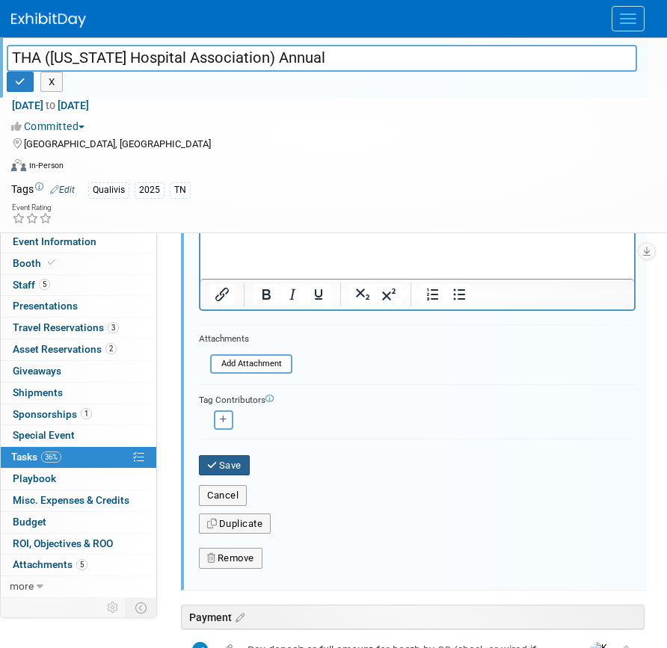
click at [229, 469] on button "Save" at bounding box center [224, 465] width 51 height 21
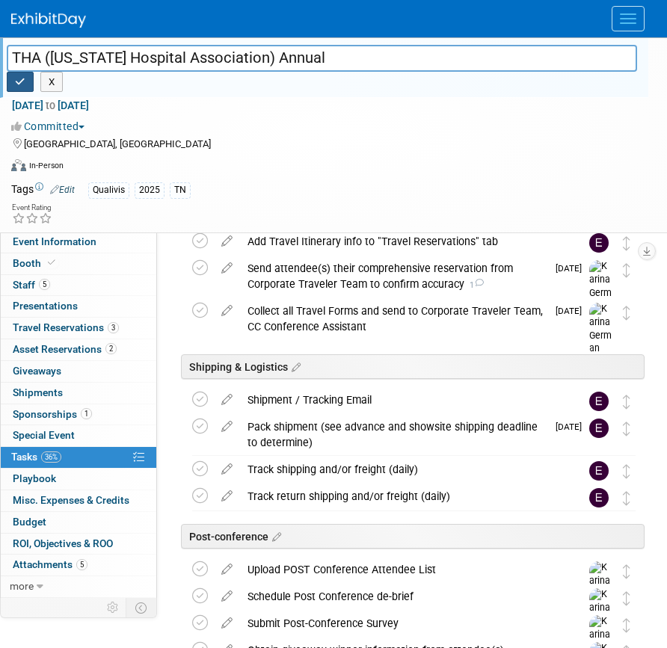
click at [18, 84] on icon "button" at bounding box center [20, 82] width 10 height 10
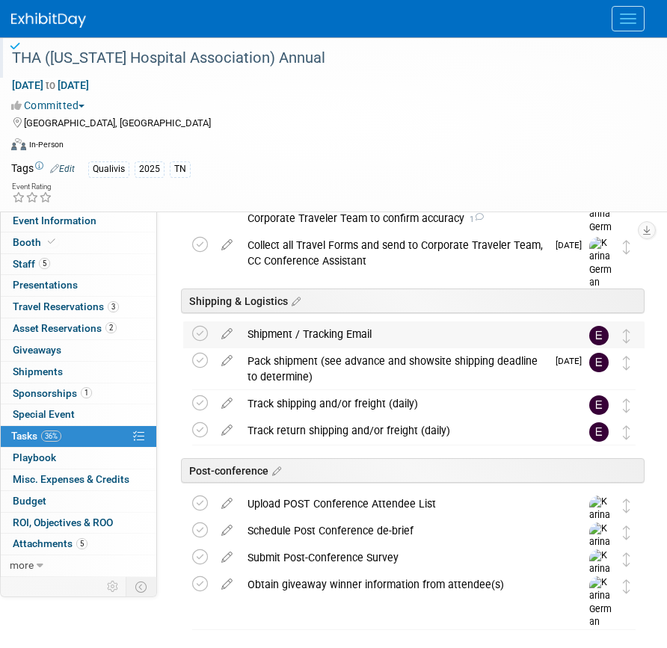
scroll to position [864, 0]
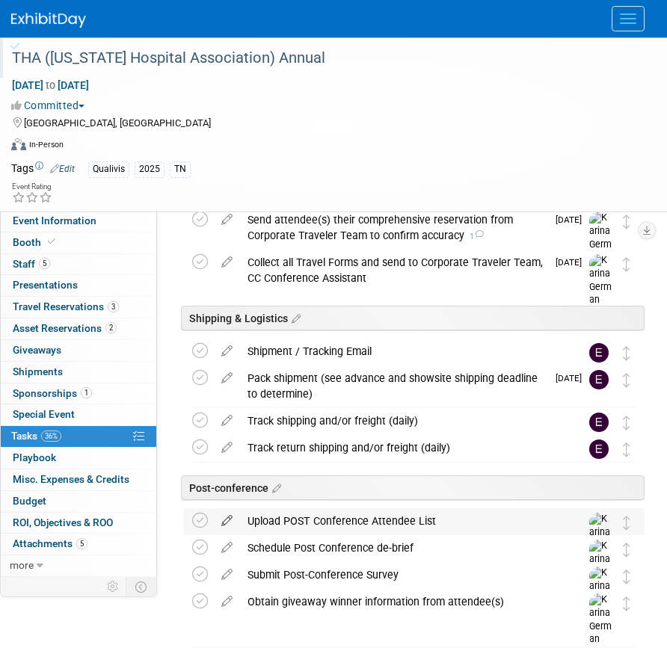
click at [224, 518] on icon at bounding box center [227, 517] width 26 height 19
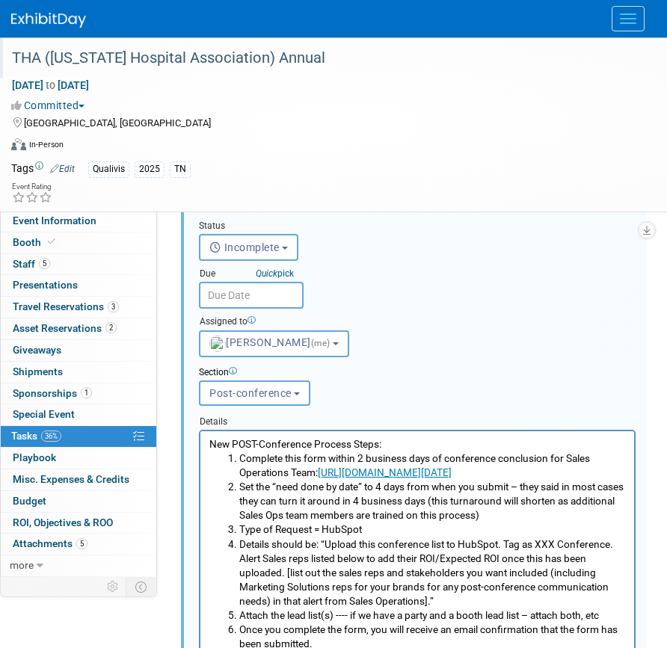
scroll to position [1227, 0]
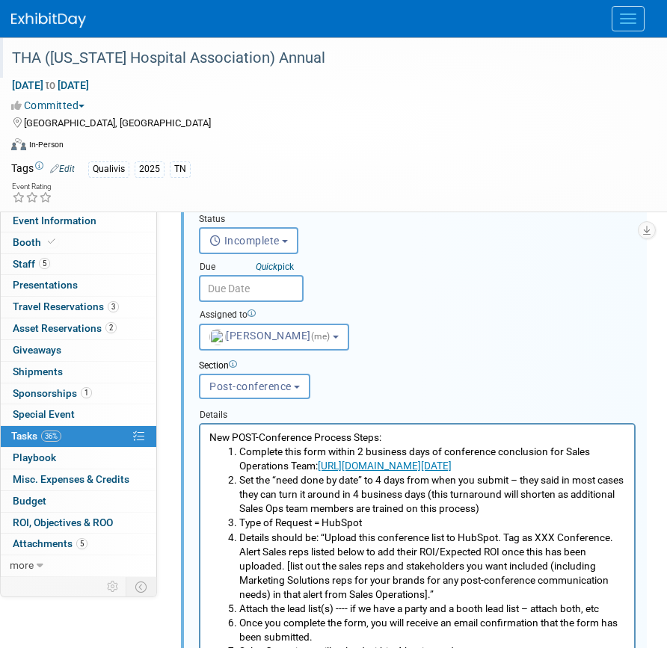
click at [268, 287] on input "text" at bounding box center [251, 288] width 105 height 27
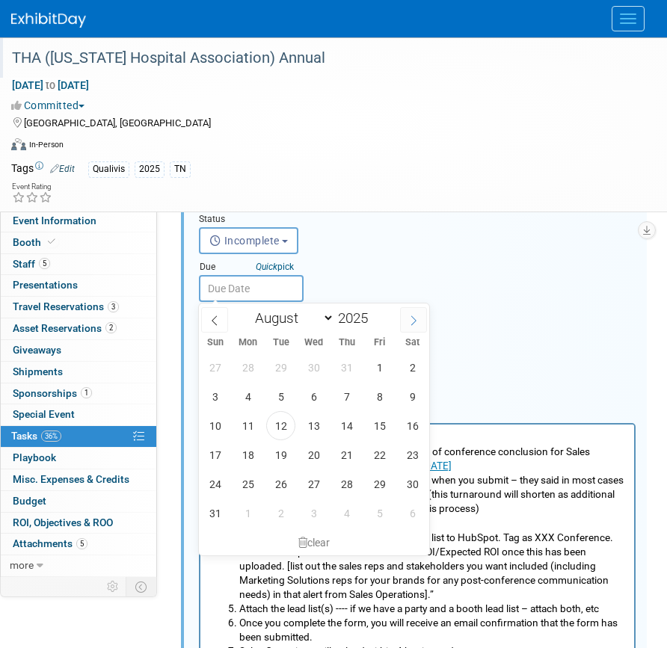
click at [413, 321] on icon at bounding box center [413, 320] width 10 height 10
select select "8"
click at [278, 459] on span "23" at bounding box center [280, 454] width 29 height 29
type input "Sep 23, 2025"
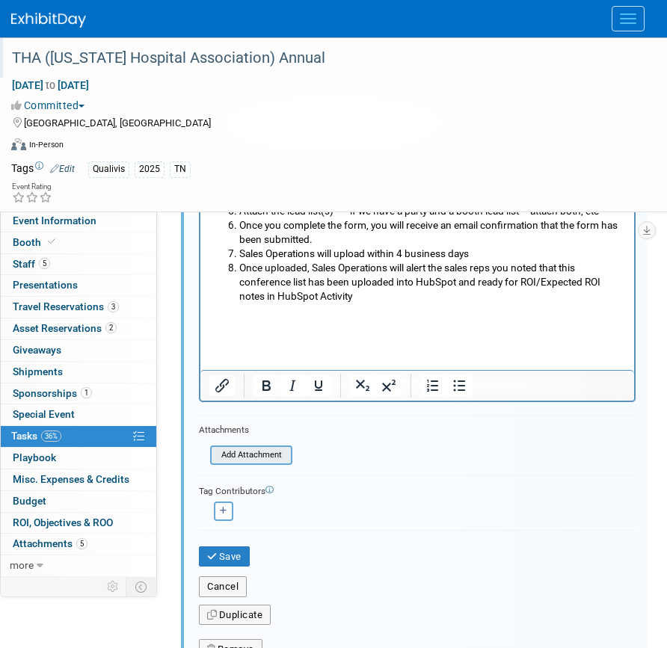
scroll to position [1664, 0]
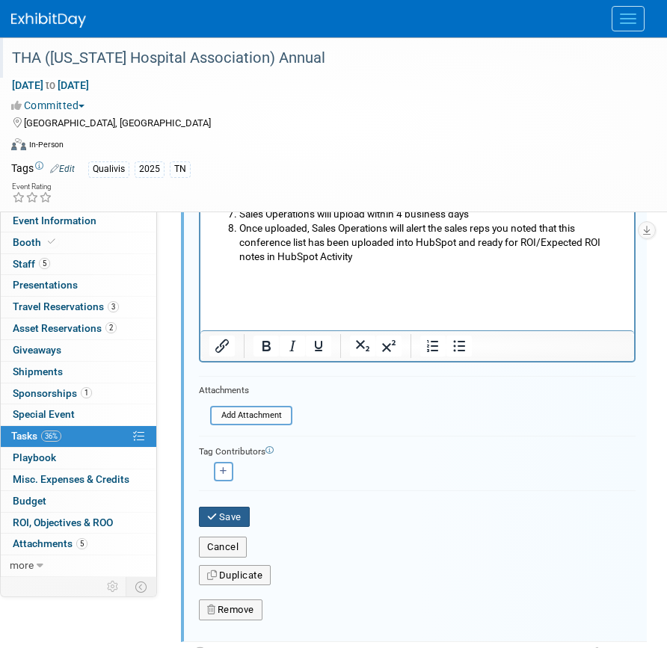
click at [232, 522] on button "Save" at bounding box center [224, 517] width 51 height 21
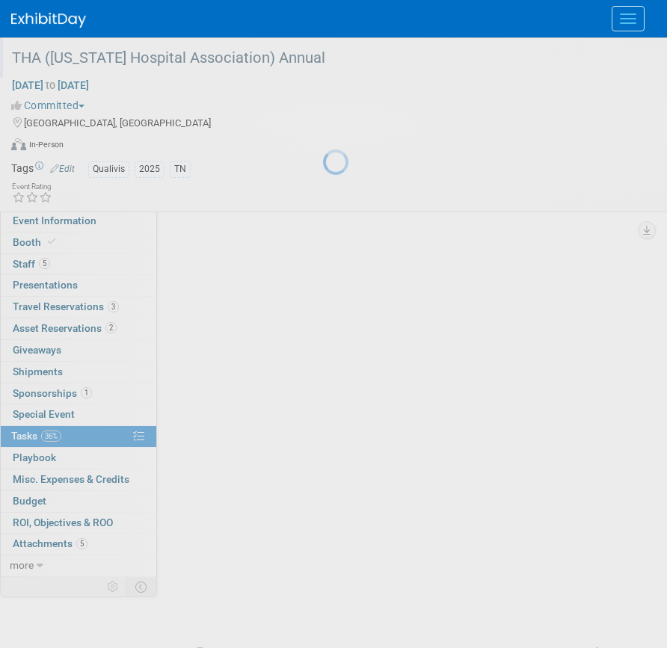
scroll to position [923, 0]
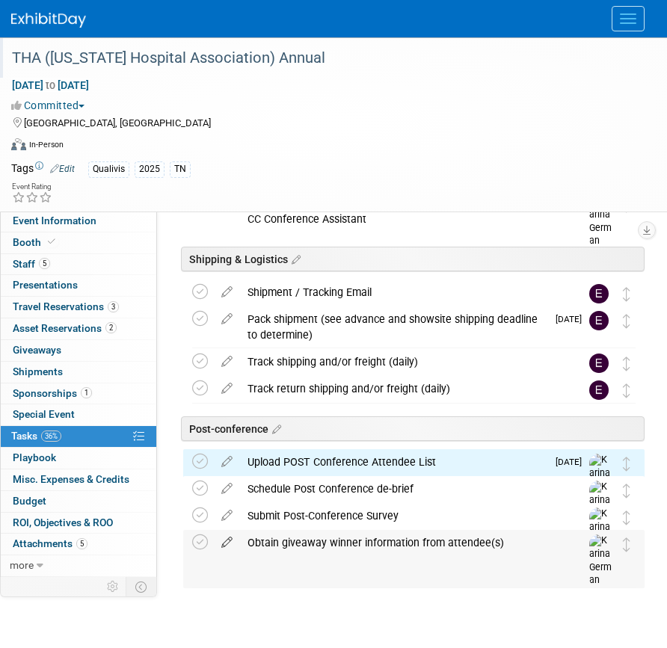
click at [226, 543] on icon at bounding box center [227, 539] width 26 height 19
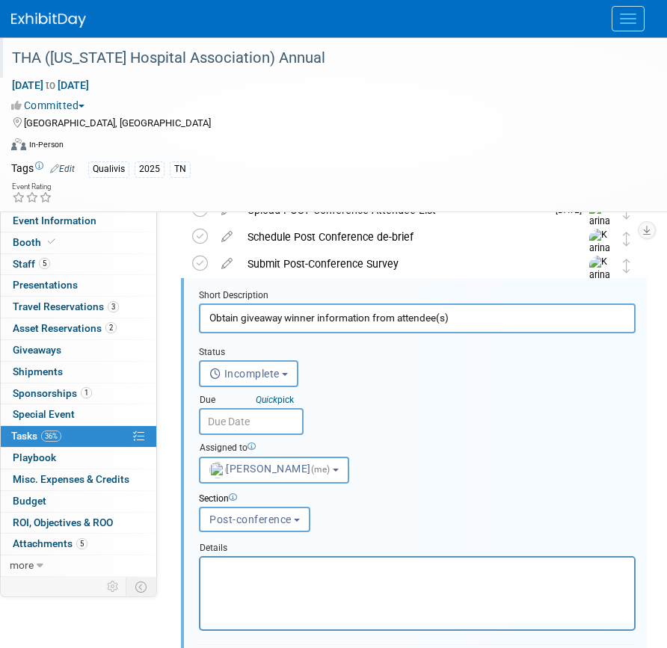
scroll to position [1189, 0]
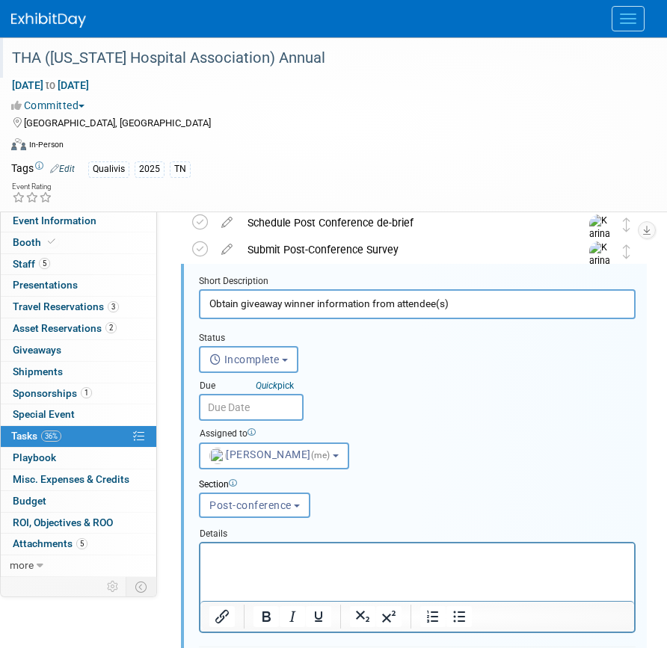
click at [257, 405] on input "text" at bounding box center [251, 407] width 105 height 27
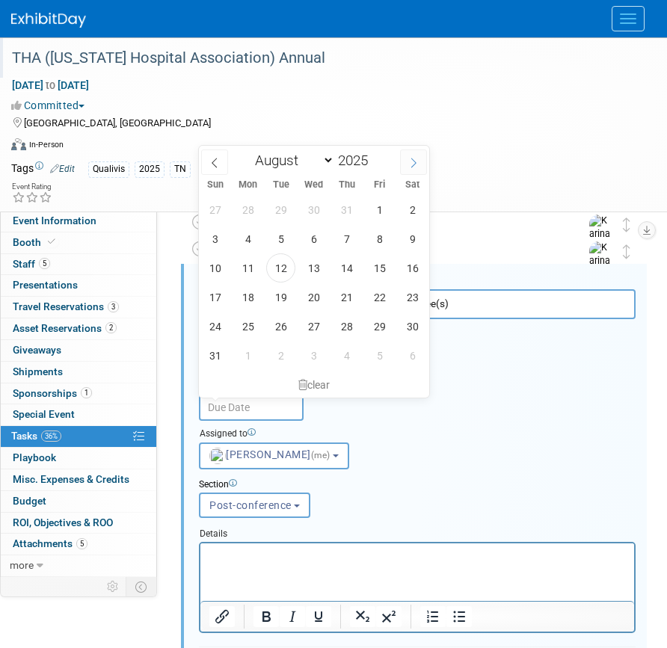
click at [413, 164] on icon at bounding box center [413, 163] width 10 height 10
select select "8"
click at [285, 292] on span "23" at bounding box center [280, 297] width 29 height 29
type input "Sep 23, 2025"
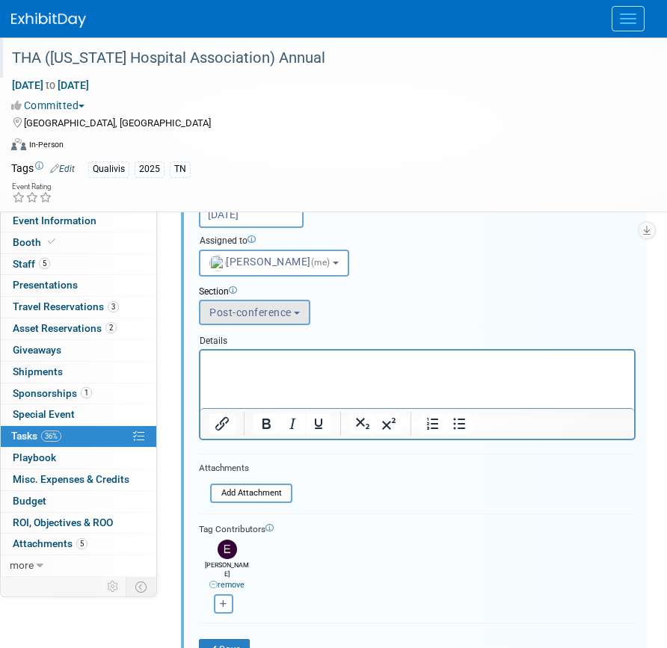
scroll to position [1445, 0]
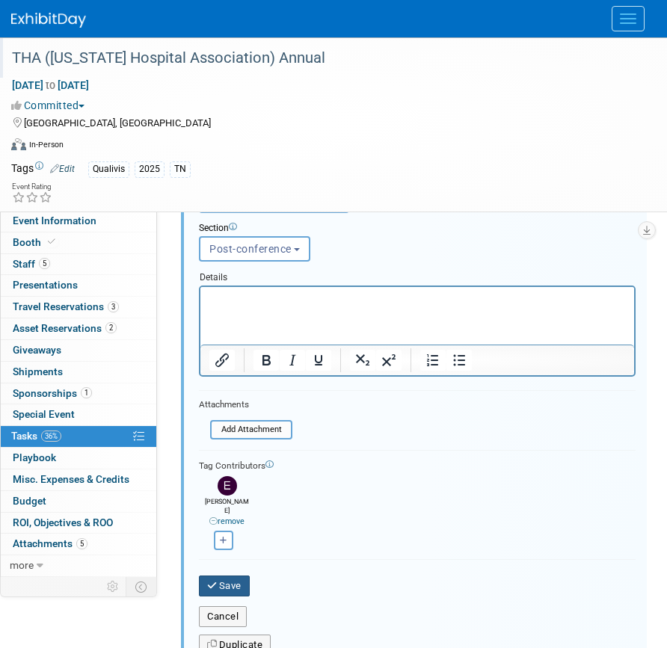
click at [219, 575] on button "Save" at bounding box center [224, 585] width 51 height 21
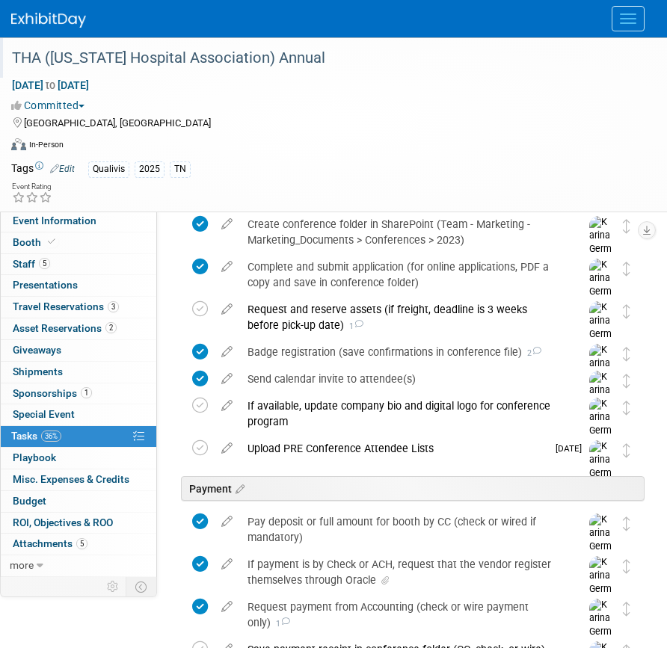
scroll to position [199, 0]
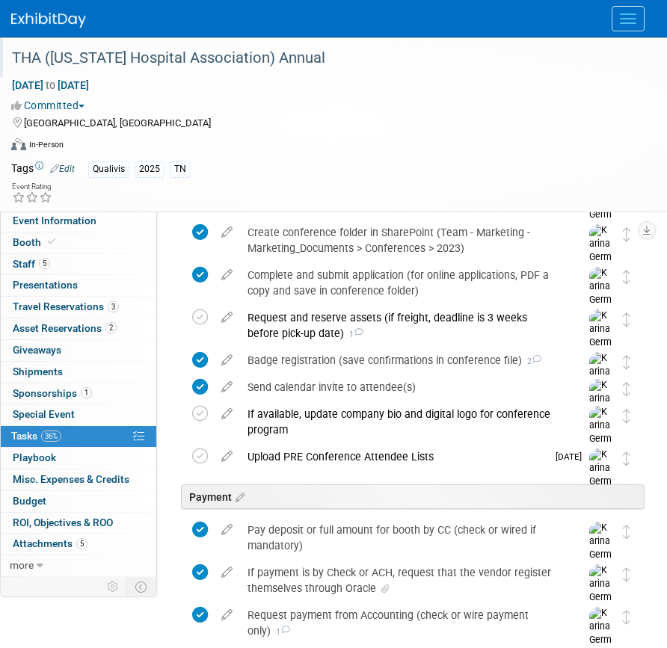
click at [368, 453] on div "Upload PRE Conference Attendee Lists" at bounding box center [393, 456] width 306 height 25
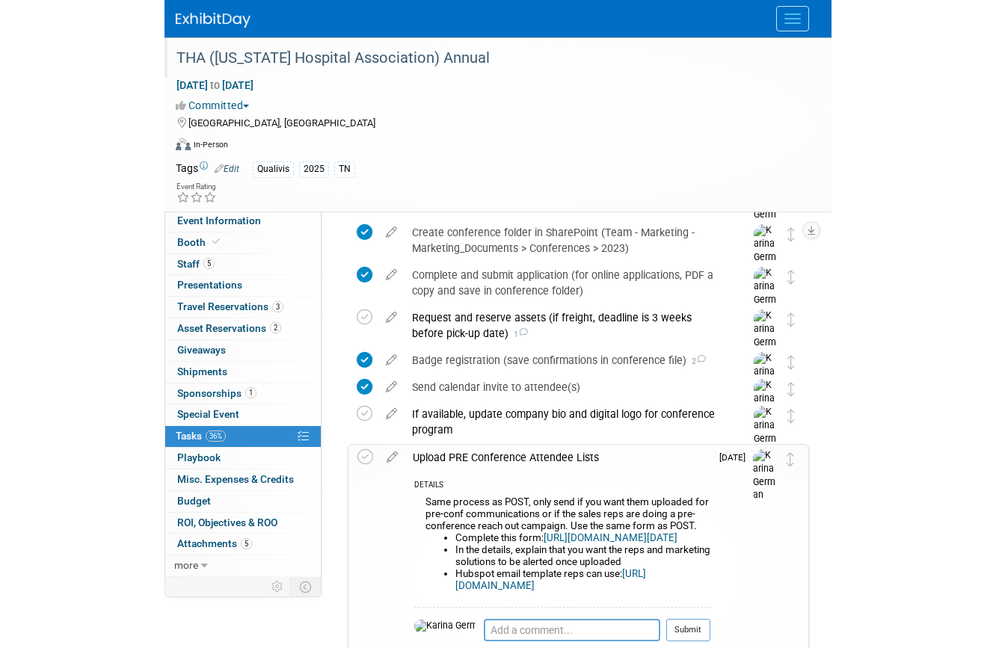
scroll to position [354, 0]
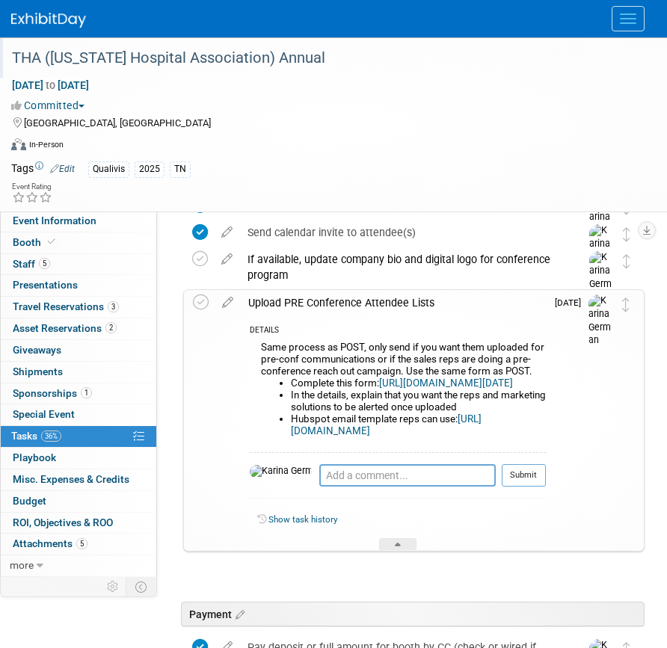
click at [391, 389] on link "[URL][DOMAIN_NAME][DATE]" at bounding box center [446, 382] width 134 height 11
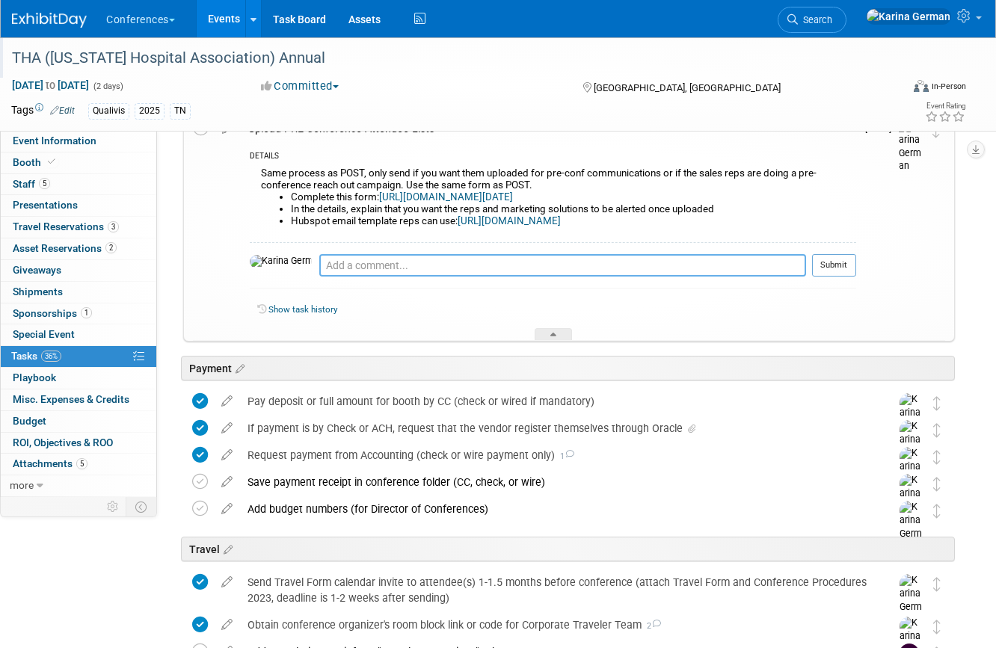
click at [358, 274] on textarea at bounding box center [562, 265] width 487 height 22
type textarea "s"
type textarea "8/12 - submitted list to salesops and sent to team"
click at [666, 266] on button "Submit" at bounding box center [834, 265] width 44 height 22
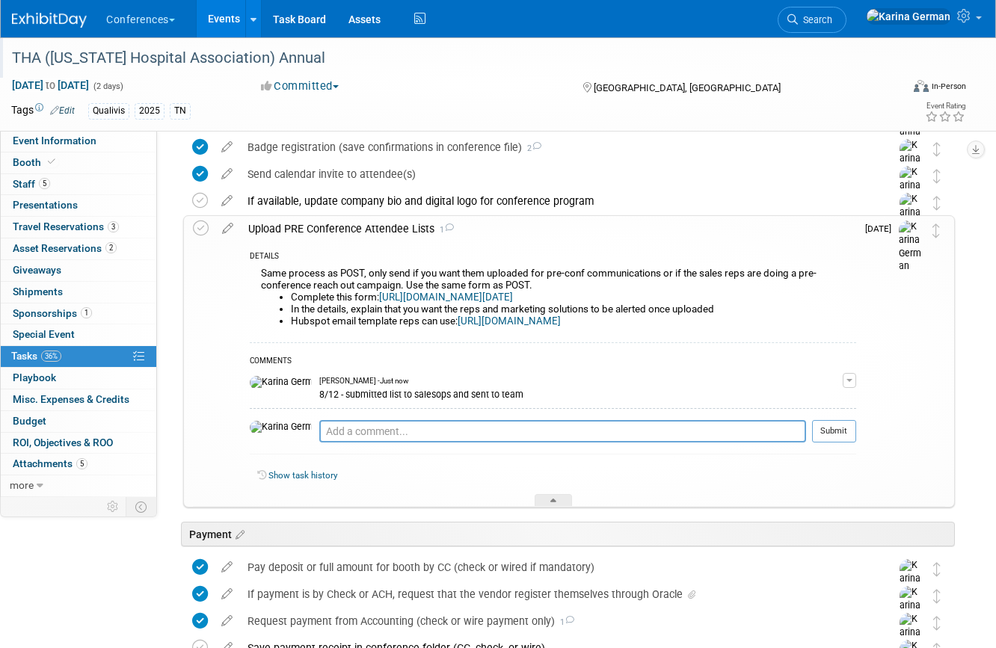
scroll to position [254, 0]
click at [345, 229] on div "Upload PRE Conference Attendee Lists 1" at bounding box center [548, 227] width 615 height 25
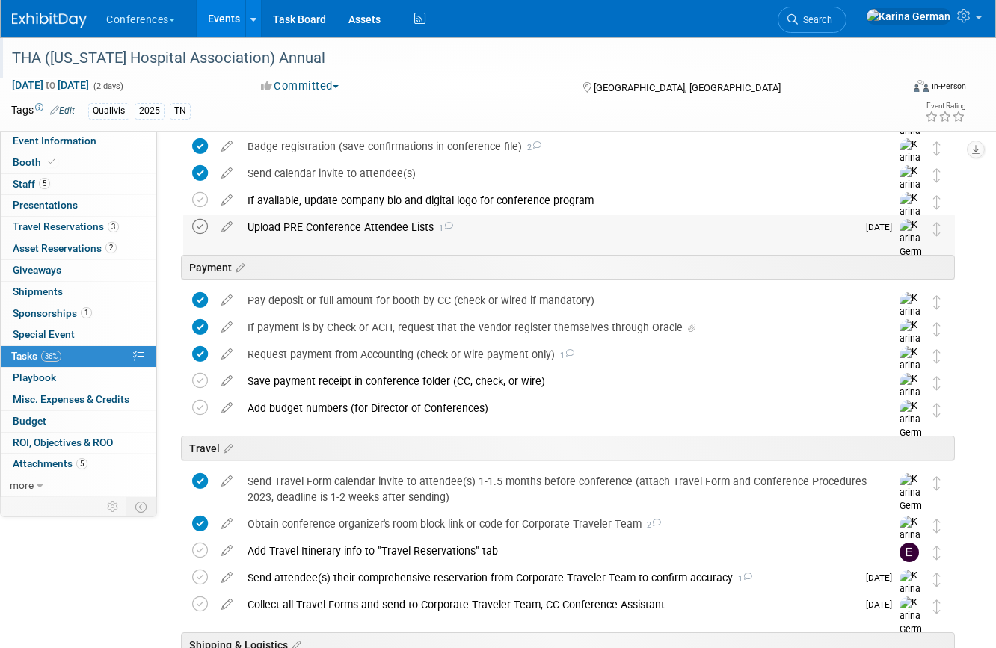
click at [200, 227] on icon at bounding box center [200, 227] width 16 height 16
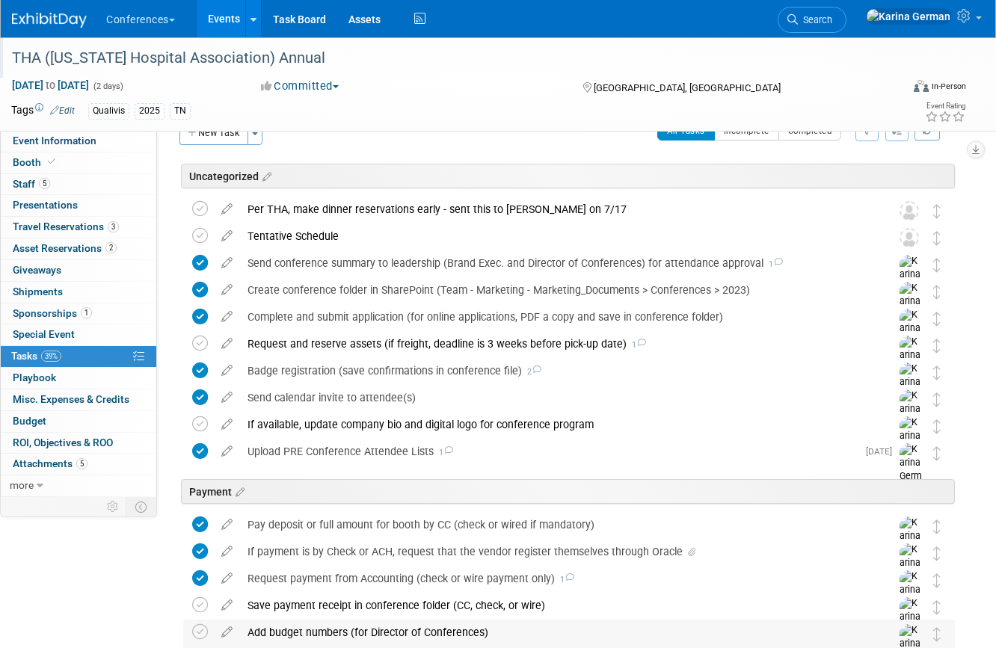
scroll to position [0, 0]
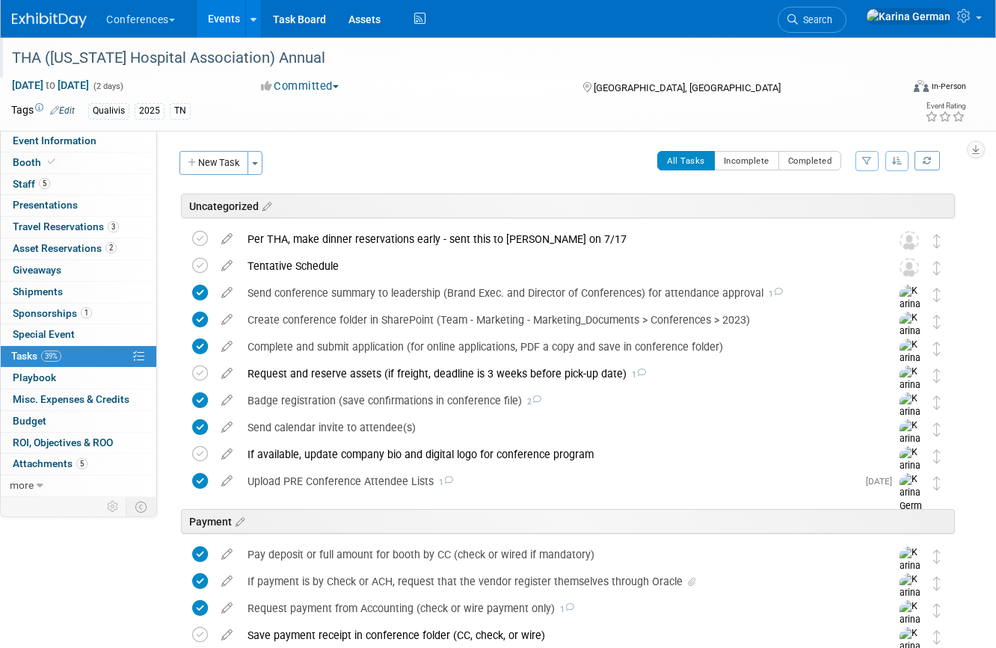
click at [223, 23] on link "Events" at bounding box center [224, 18] width 55 height 37
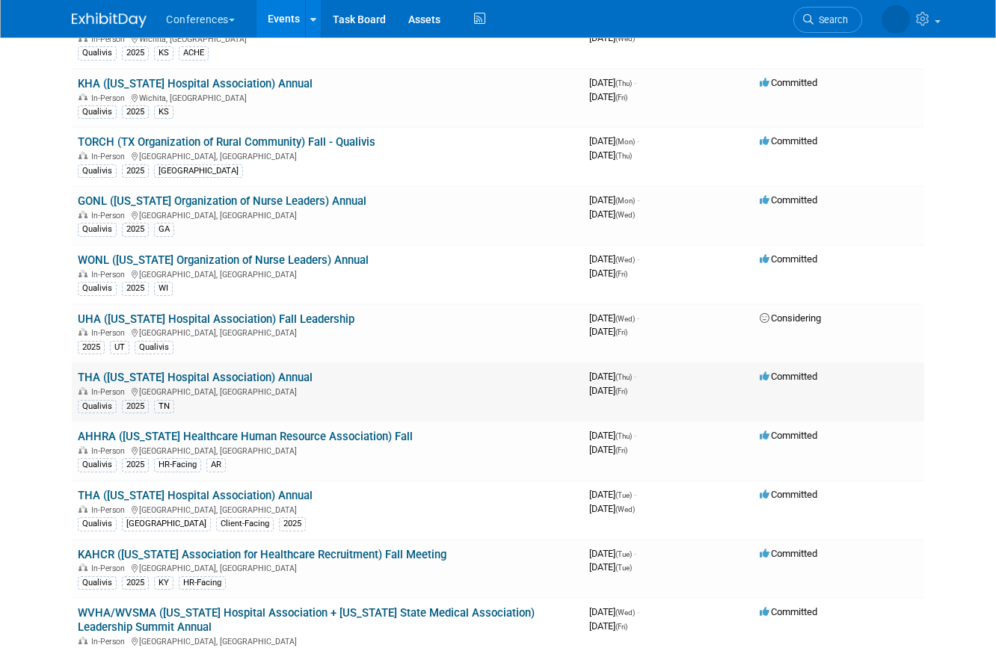
scroll to position [563, 0]
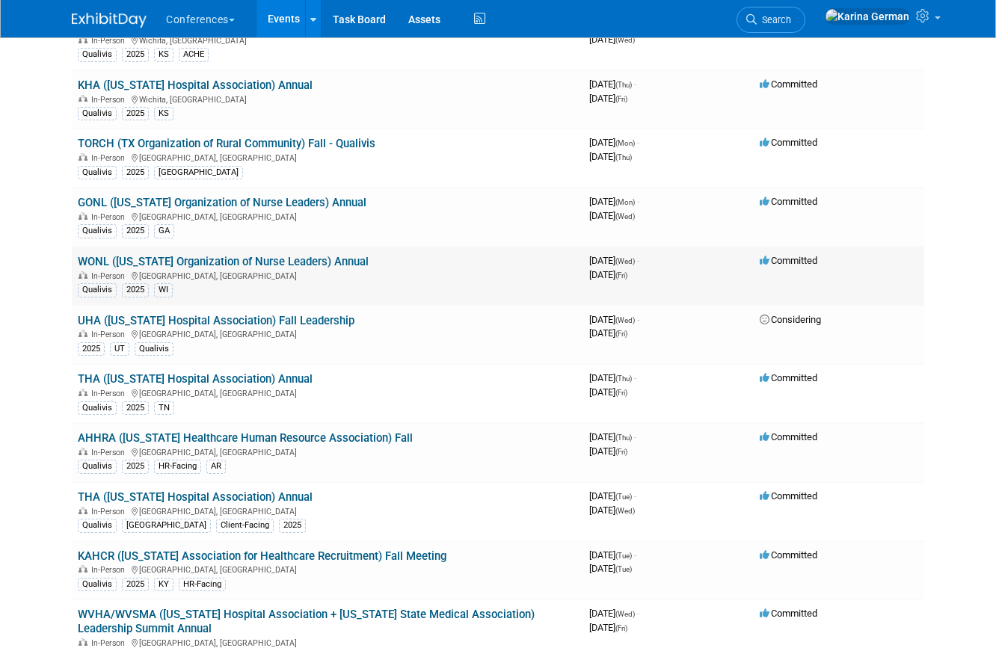
click at [262, 257] on link "WONL (Wisconsin Organization of Nurse Leaders) Annual" at bounding box center [223, 261] width 291 height 13
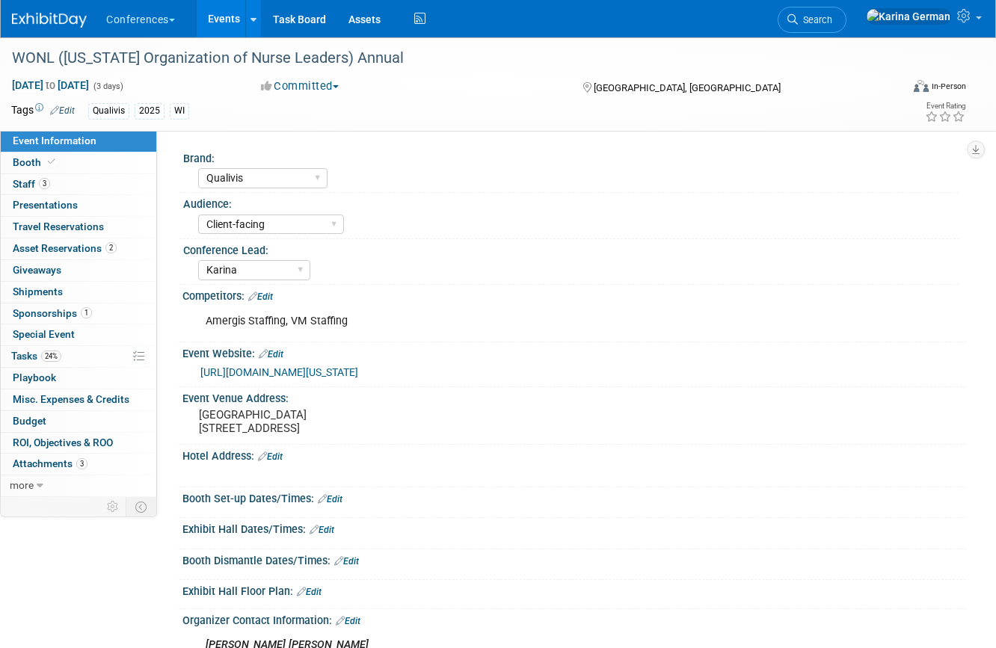
select select "Qualivis"
select select "Client-facing"
select select "Karina"
click at [358, 373] on link "https://www.wha.org/education/education-events/2025-annual-wisconsin-organizati…" at bounding box center [279, 372] width 158 height 12
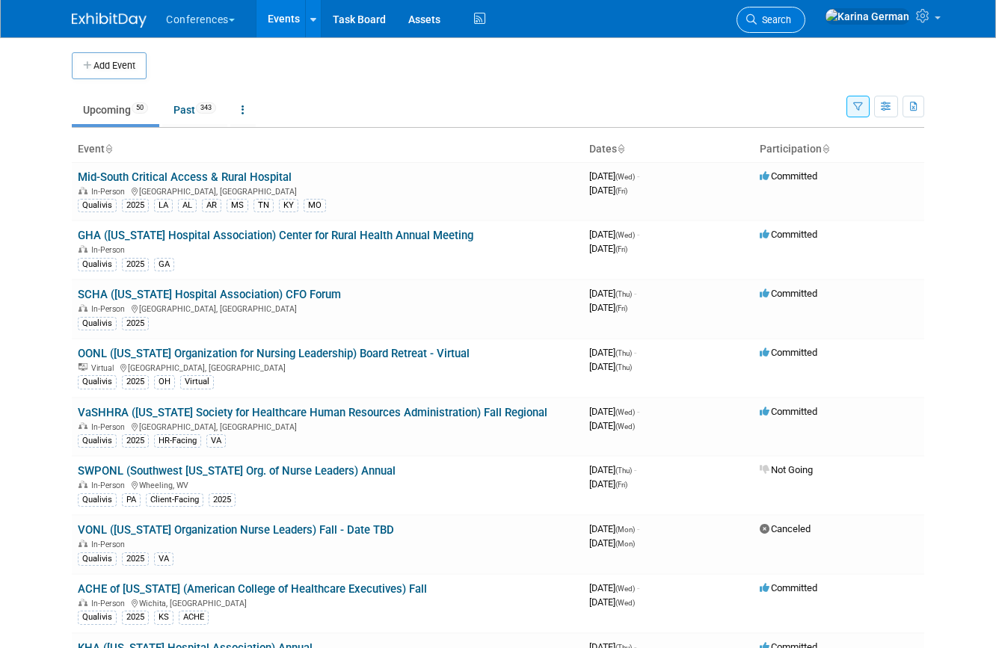
click at [791, 23] on span "Search" at bounding box center [773, 19] width 34 height 11
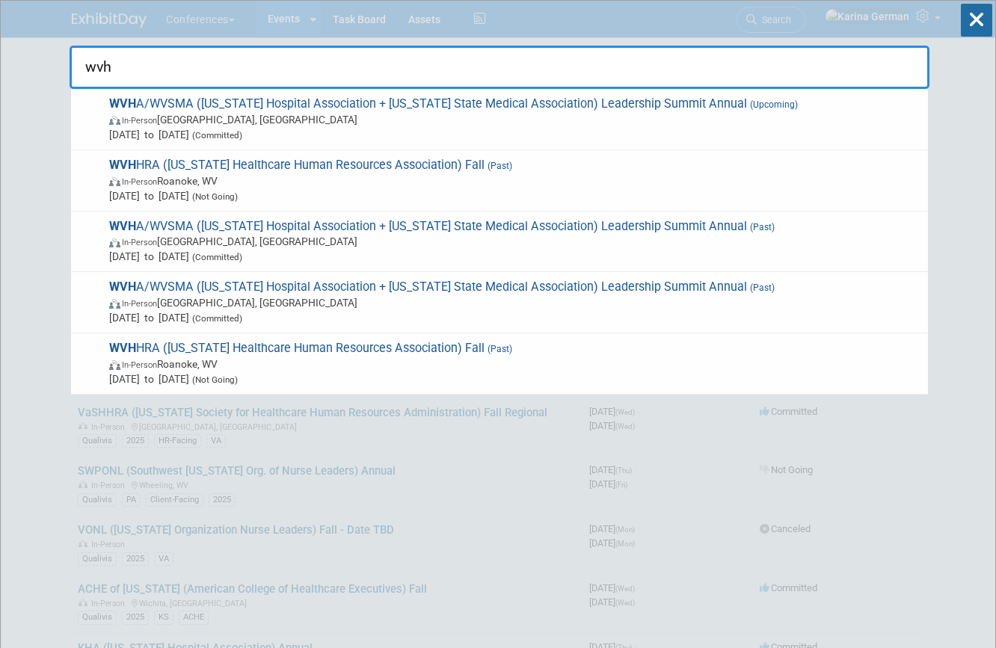
type input "wvha"
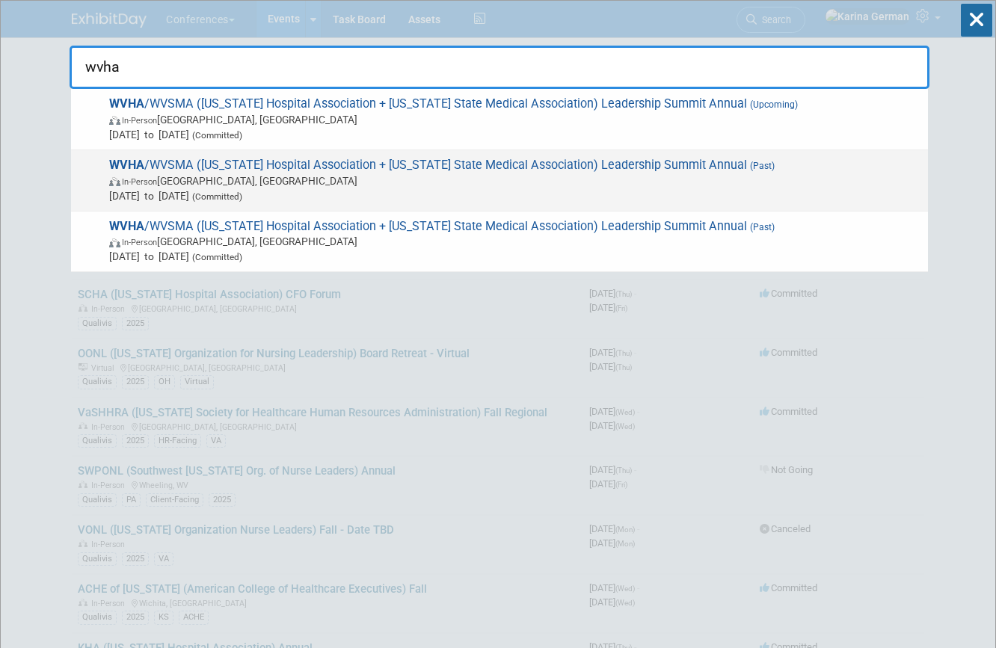
click at [516, 176] on span "In-Person White Sulphur Springs, WV" at bounding box center [514, 180] width 811 height 15
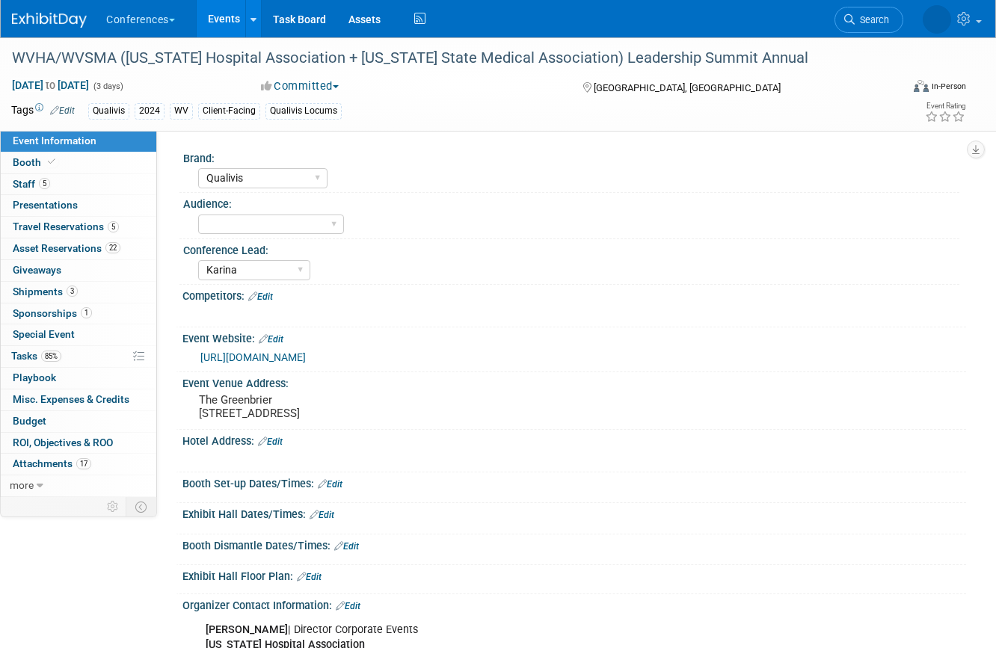
select select "Qualivis"
select select "Karina"
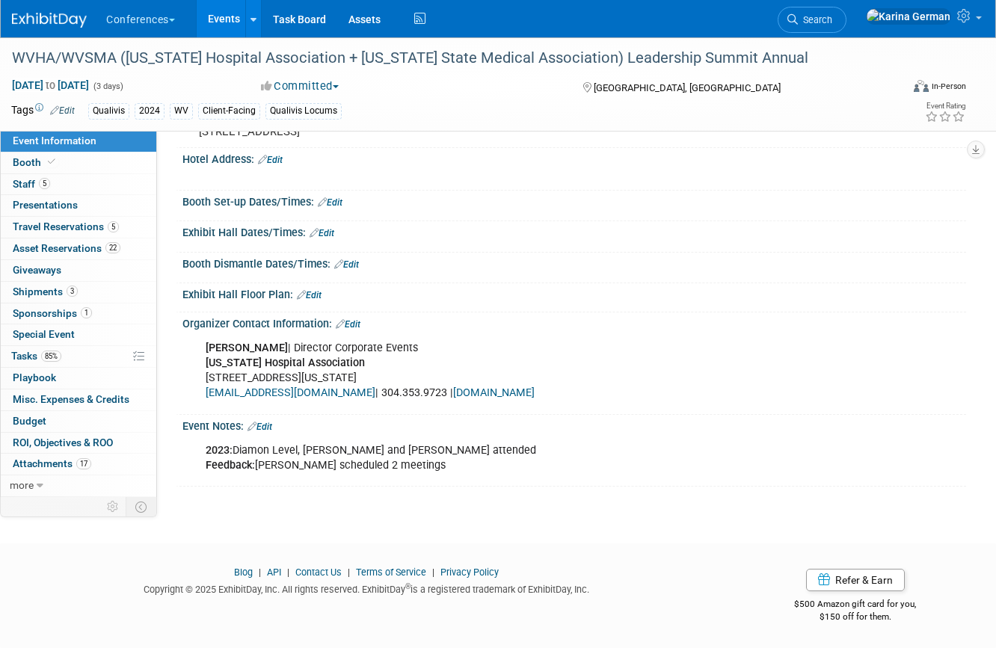
scroll to position [287, 0]
click at [846, 28] on link "Search" at bounding box center [811, 20] width 69 height 26
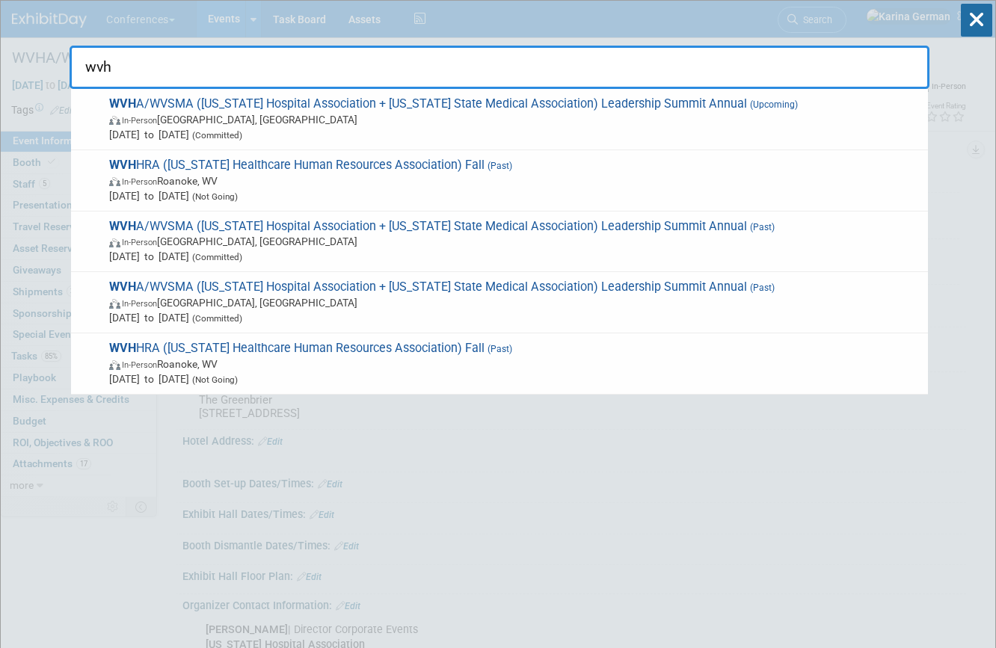
type input "wvha"
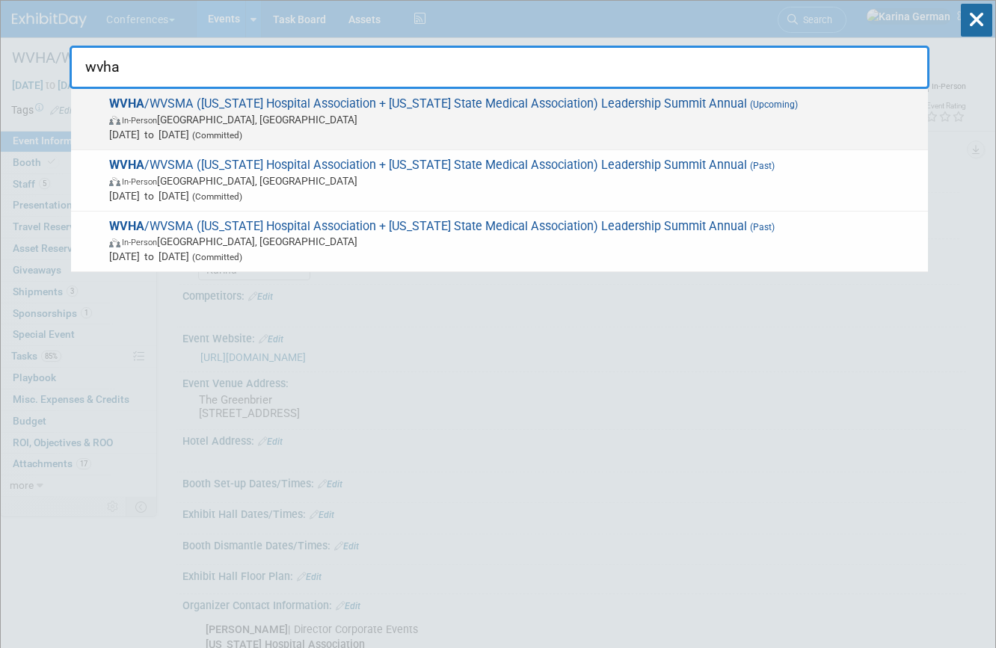
click at [412, 123] on span "In-Person White Sulphur Springs, WV" at bounding box center [514, 119] width 811 height 15
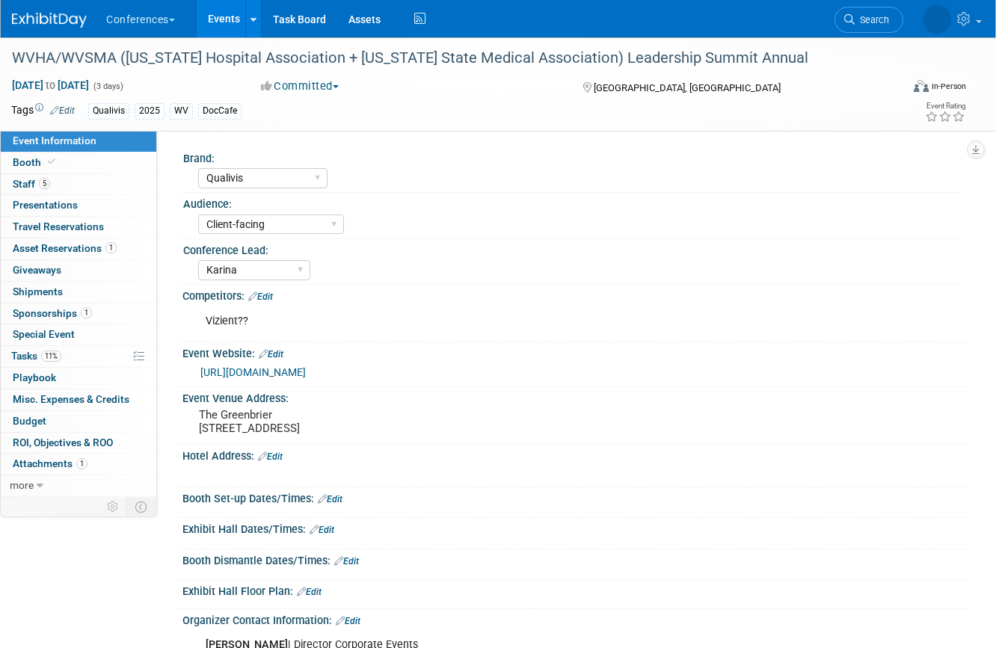
select select "Qualivis"
select select "Client-facing"
select select "Karina"
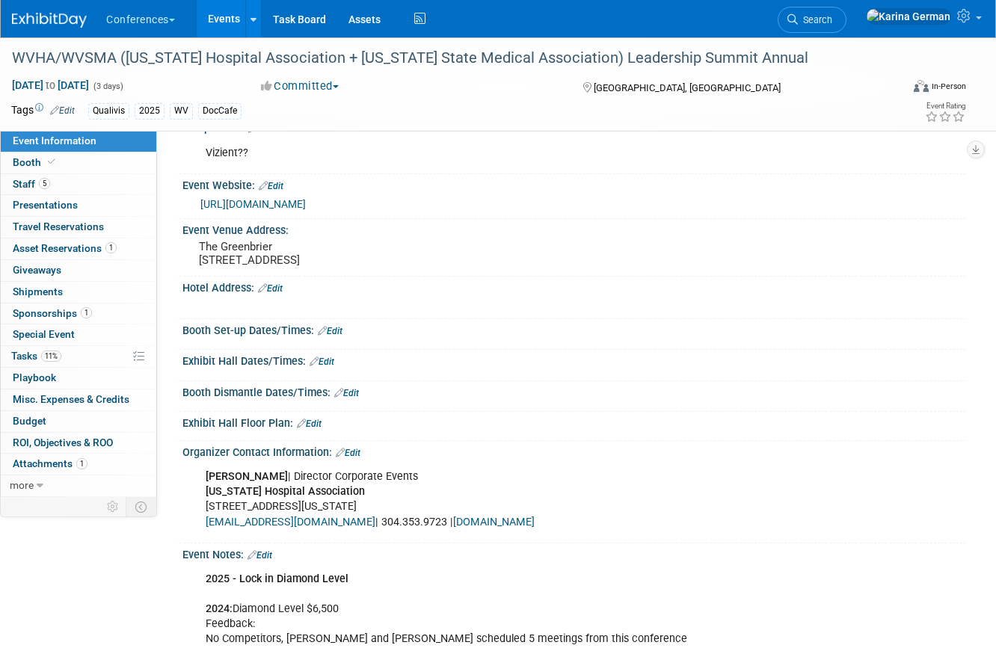
scroll to position [151, 0]
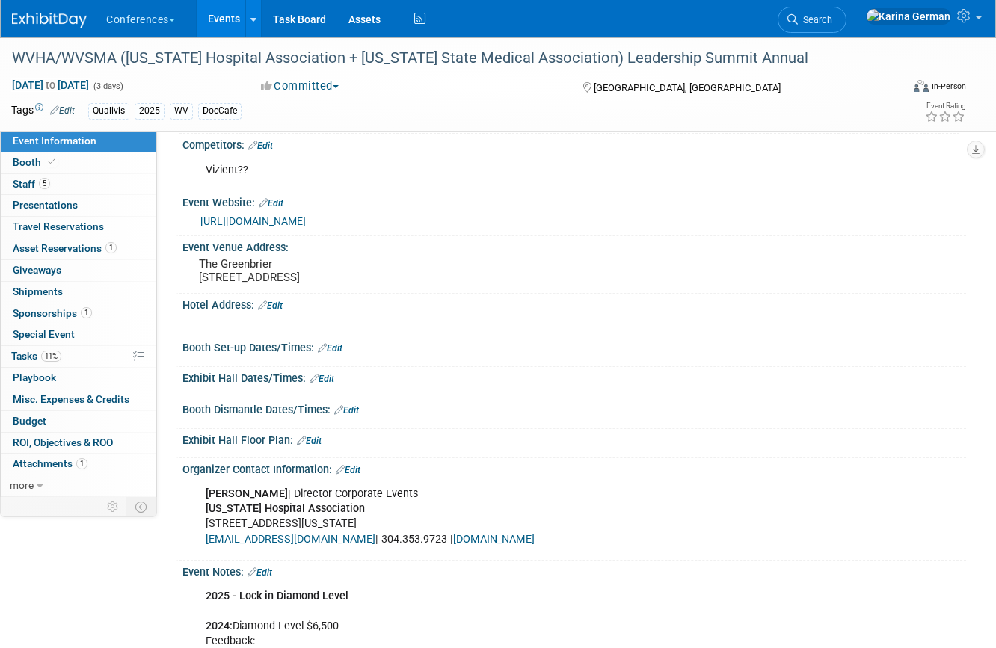
click at [306, 219] on link "[URL][DOMAIN_NAME]" at bounding box center [252, 221] width 105 height 12
click at [66, 348] on link "11% Tasks 11%" at bounding box center [78, 356] width 155 height 21
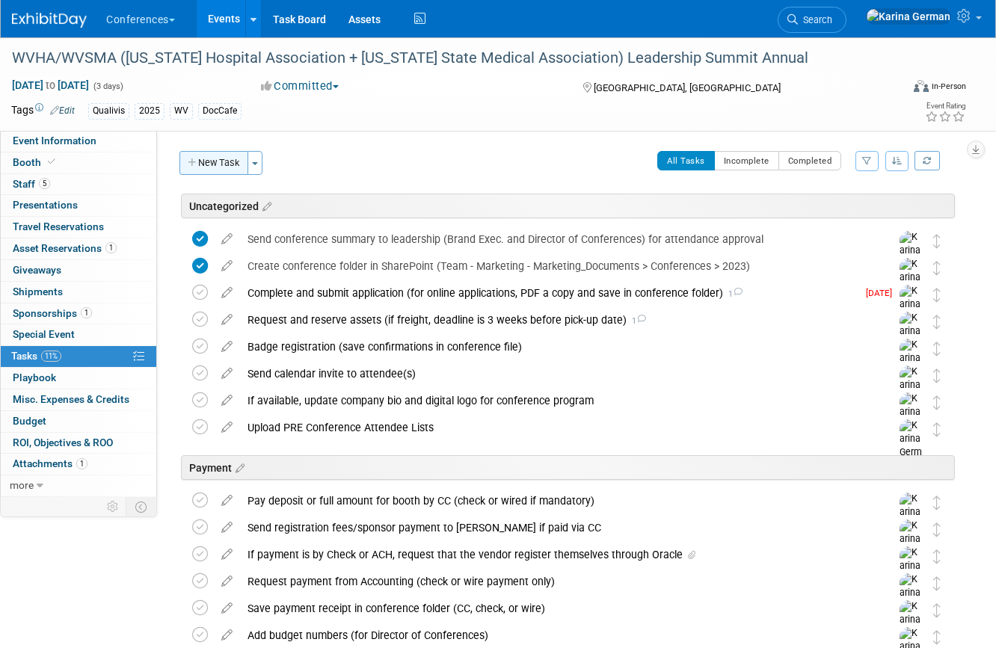
click at [217, 164] on button "New Task" at bounding box center [213, 163] width 69 height 24
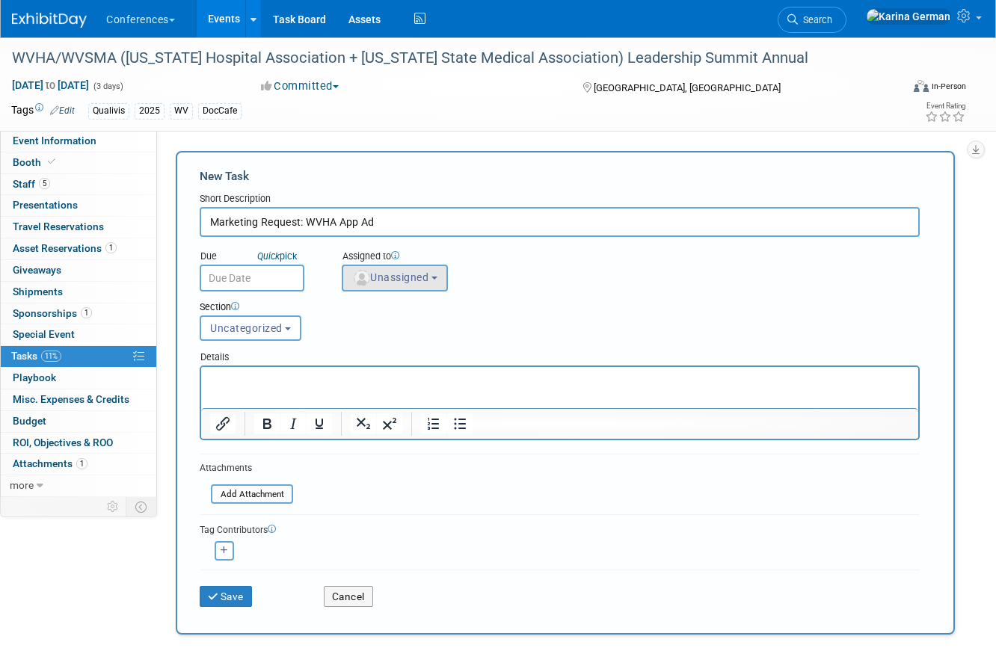
type input "Marketing Request: WVHA App Ad"
click at [428, 282] on span "Unassigned" at bounding box center [390, 277] width 76 height 12
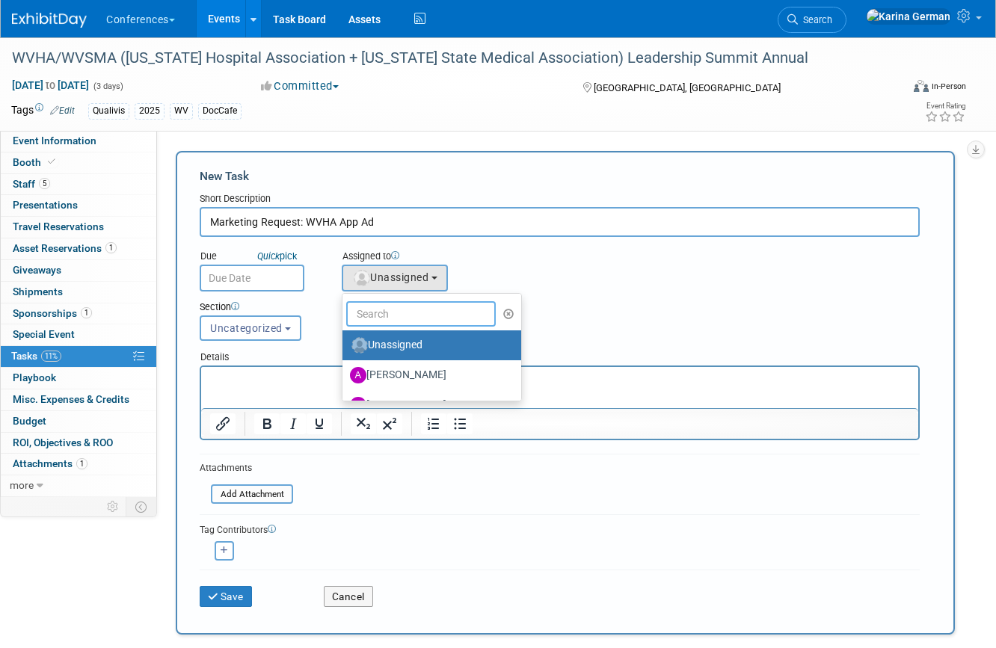
click at [391, 318] on input "text" at bounding box center [420, 313] width 149 height 25
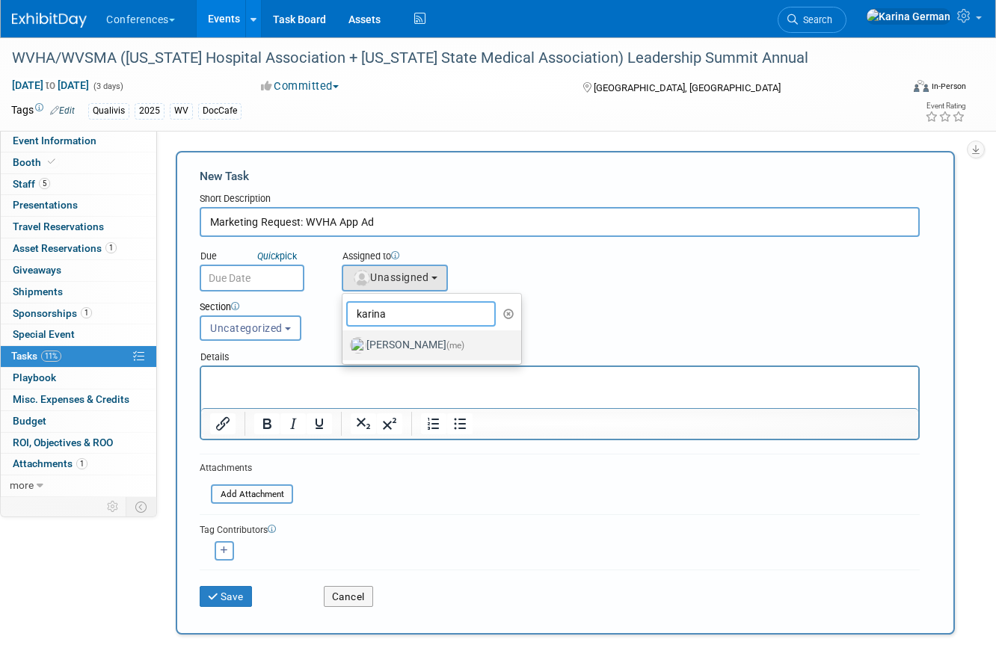
type input "karina"
click at [407, 348] on label "[PERSON_NAME] (me)" at bounding box center [428, 345] width 156 height 24
click at [345, 348] on input "[PERSON_NAME] (me)" at bounding box center [340, 344] width 10 height 10
select select "eb9a80ed-01df-455e-b7c9-ebccef2a47a7"
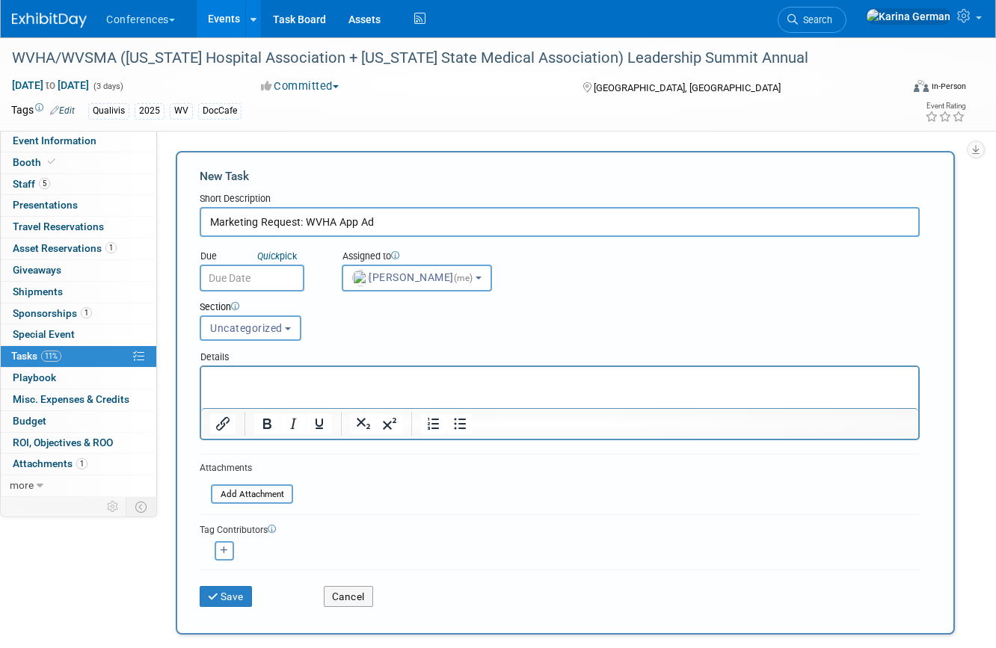
click at [262, 289] on body "Conferences Explore: My Workspaces 2 Go to Workspace: Conferences Marketing Req…" at bounding box center [498, 324] width 996 height 648
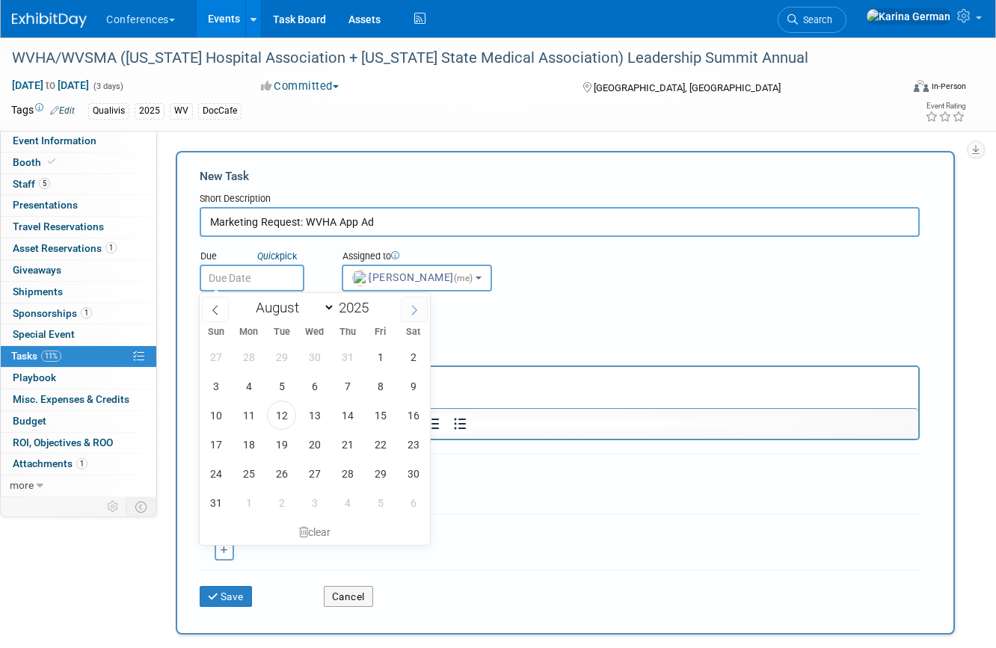
click at [408, 302] on span at bounding box center [414, 309] width 27 height 25
select select "8"
click at [385, 388] on span "12" at bounding box center [379, 385] width 29 height 29
type input "[DATE]"
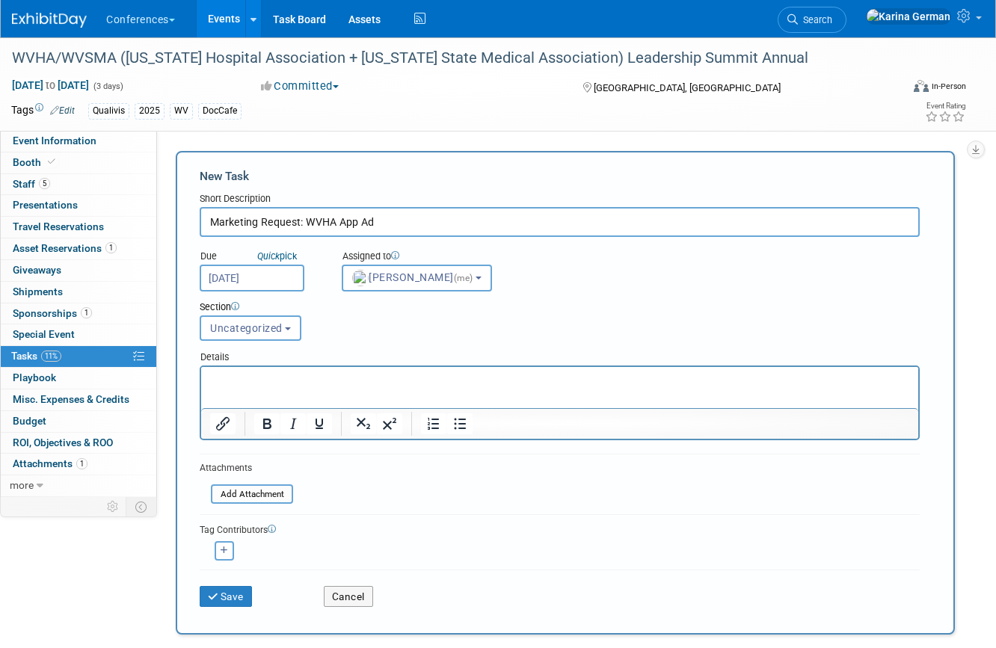
click at [278, 386] on p "Rich Text Area. Press ALT-0 for help." at bounding box center [560, 380] width 700 height 15
click at [240, 598] on button "Save" at bounding box center [226, 596] width 52 height 21
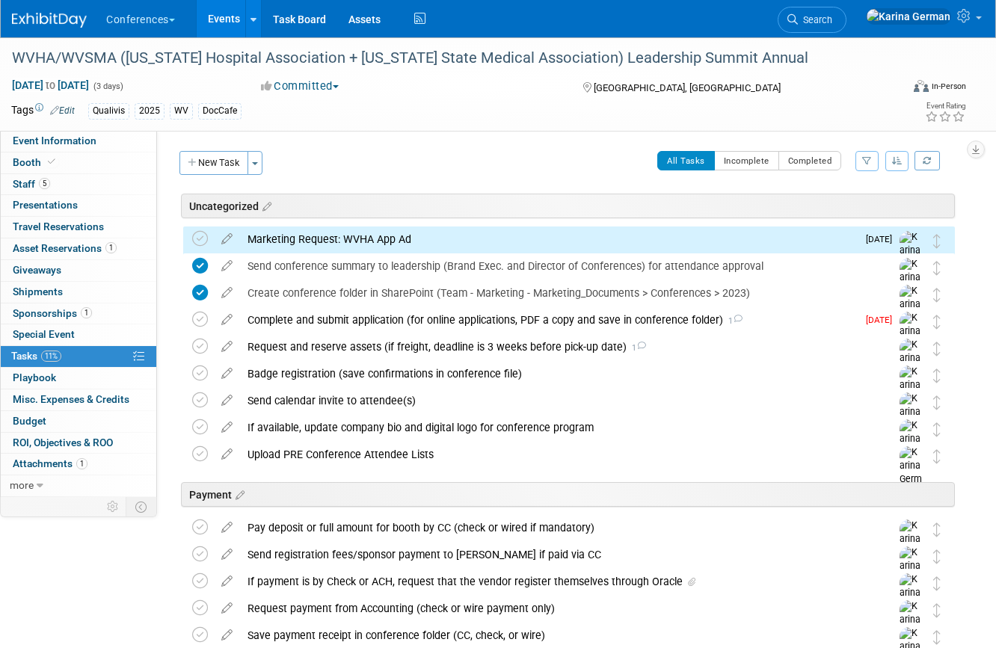
click at [317, 242] on div "Marketing Request: WVHA App Ad" at bounding box center [548, 238] width 617 height 25
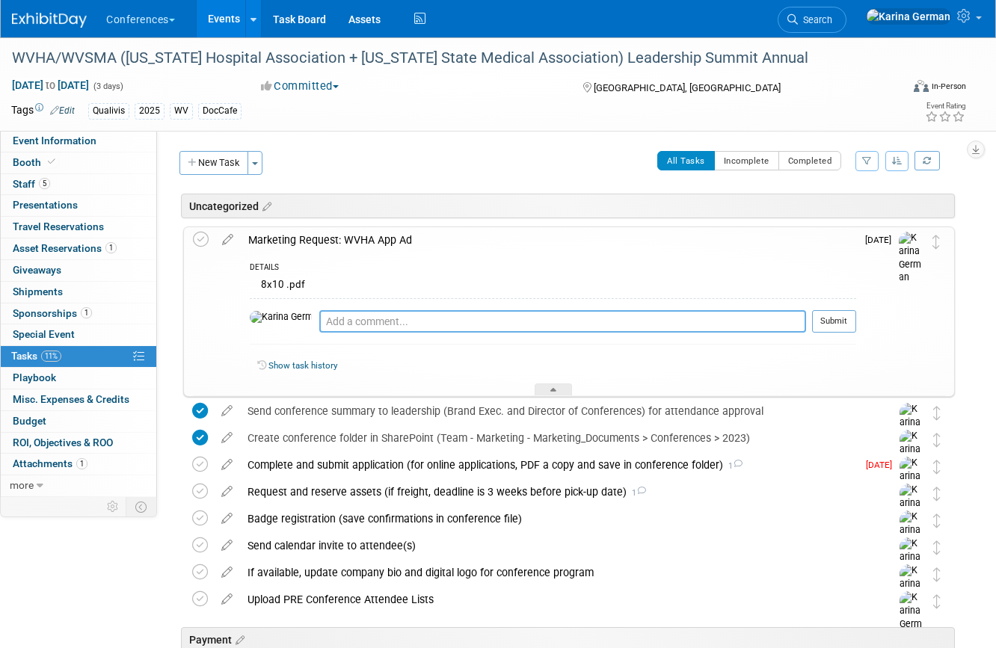
click at [329, 321] on textarea at bounding box center [562, 321] width 487 height 22
type textarea "submitted to CU 8/12 to be due on 9/11"
click at [839, 322] on button "Submit" at bounding box center [834, 321] width 44 height 22
